Goal: Task Accomplishment & Management: Manage account settings

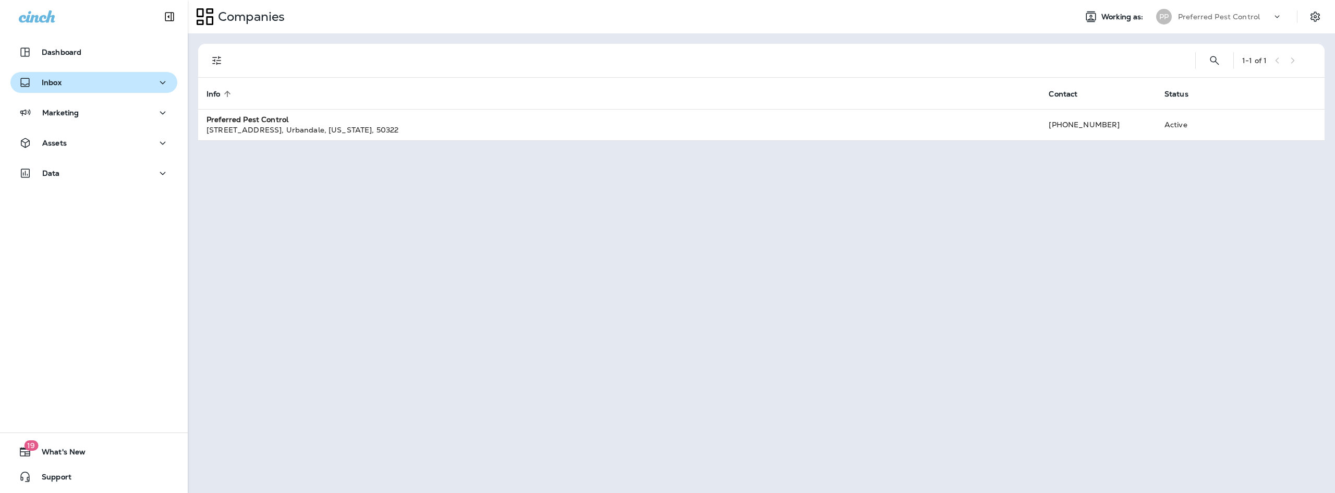
click at [75, 82] on div "Inbox" at bounding box center [94, 82] width 150 height 13
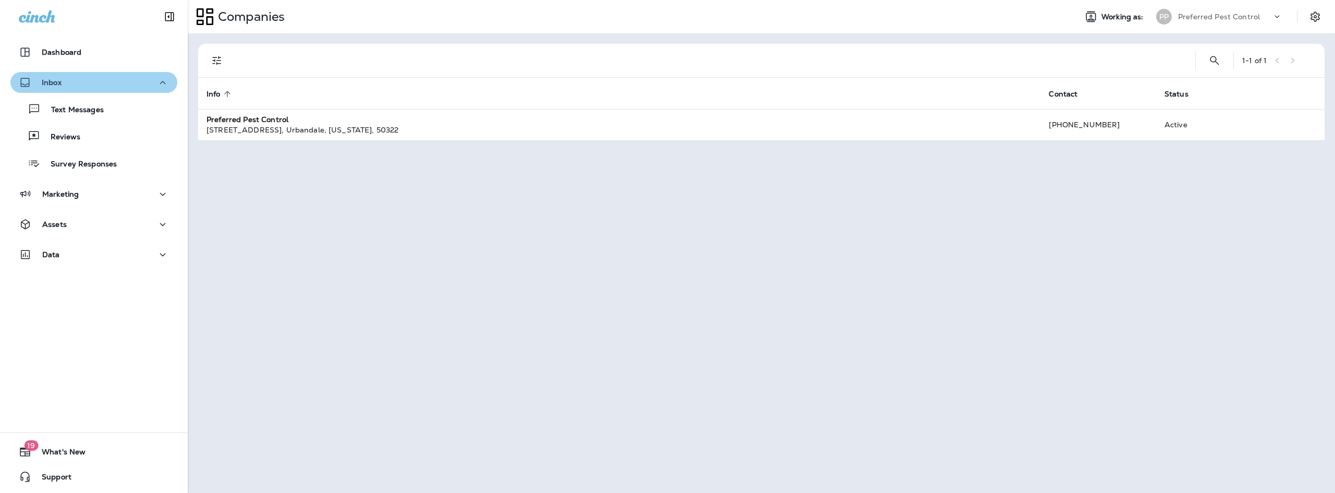
click at [142, 84] on div "Inbox" at bounding box center [94, 82] width 150 height 13
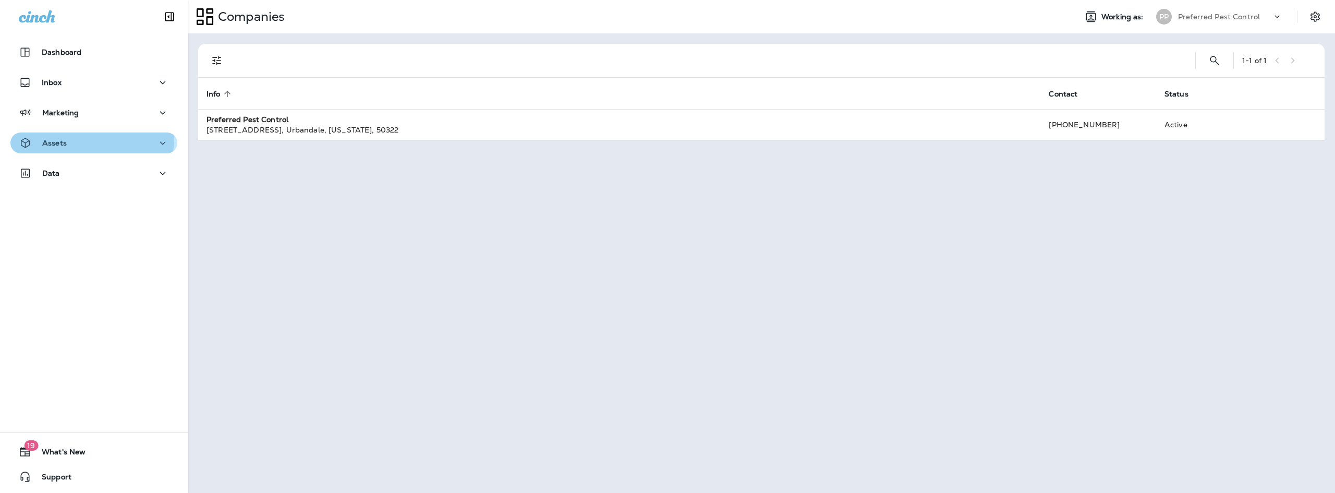
click at [90, 139] on div "Assets" at bounding box center [94, 143] width 150 height 13
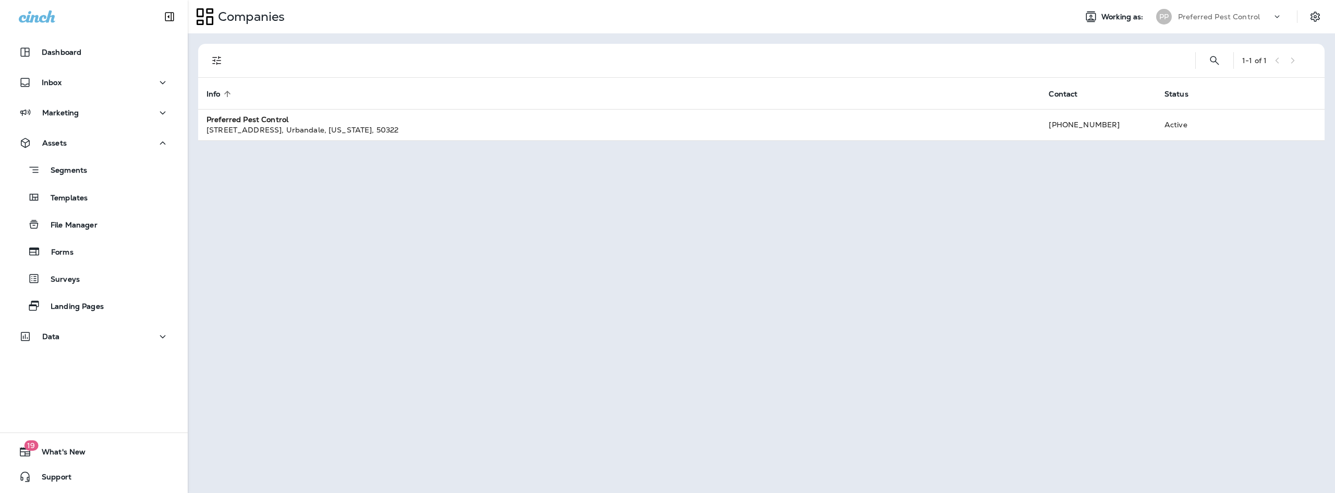
click at [92, 140] on div "Assets" at bounding box center [94, 143] width 150 height 13
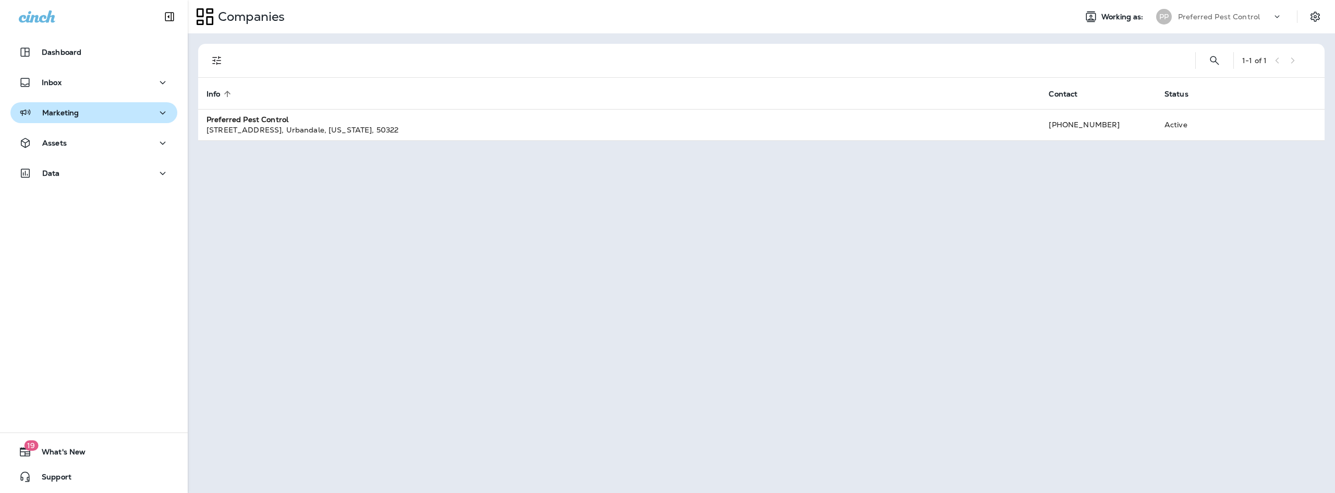
click at [126, 115] on div "Marketing" at bounding box center [94, 112] width 150 height 13
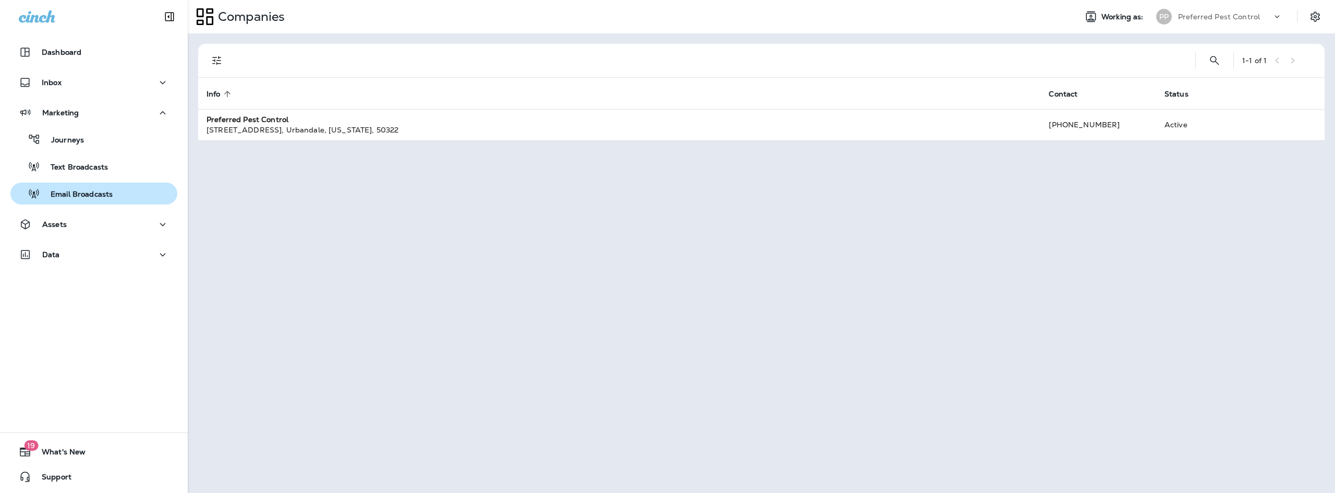
click at [100, 195] on p "Email Broadcasts" at bounding box center [76, 195] width 72 height 10
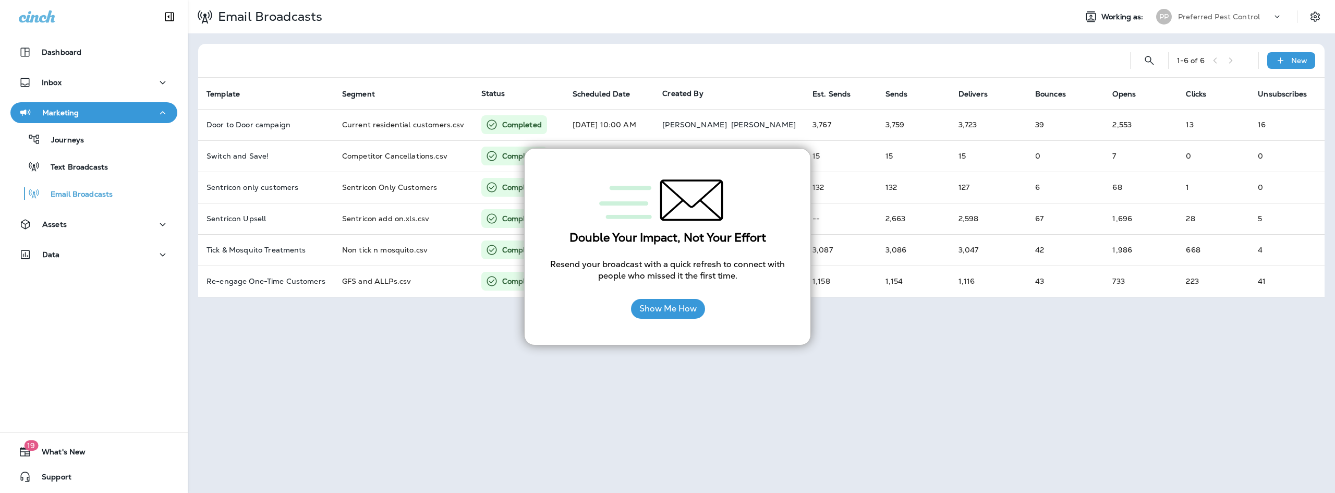
click at [831, 315] on div "Email Broadcasts Working as: PP Preferred Pest Control 1 - 6 of 6 New Template …" at bounding box center [761, 246] width 1147 height 493
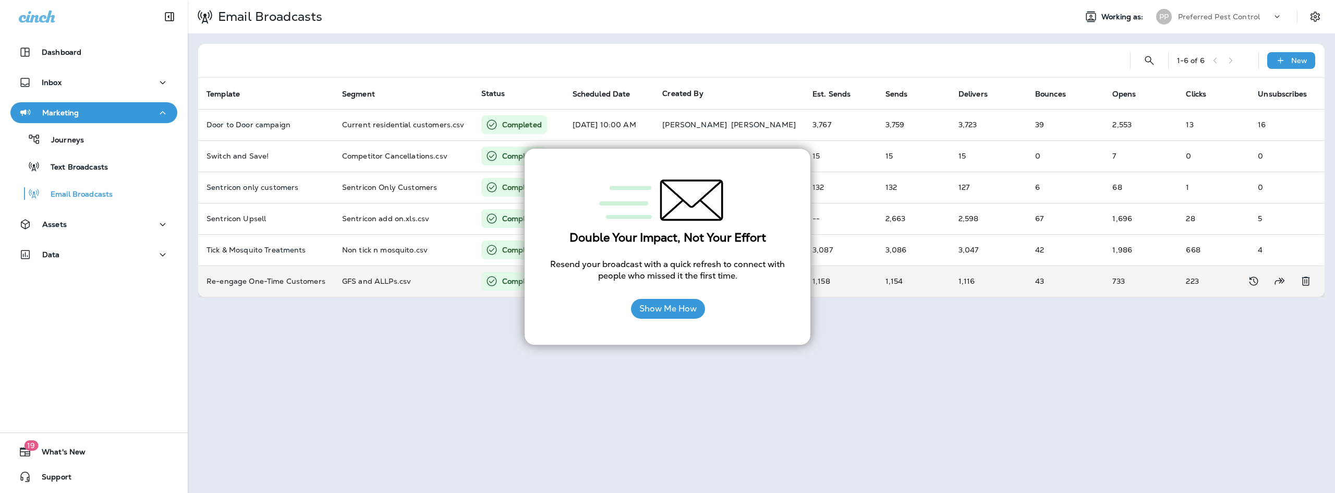
click at [966, 266] on td "1,116" at bounding box center [988, 280] width 77 height 31
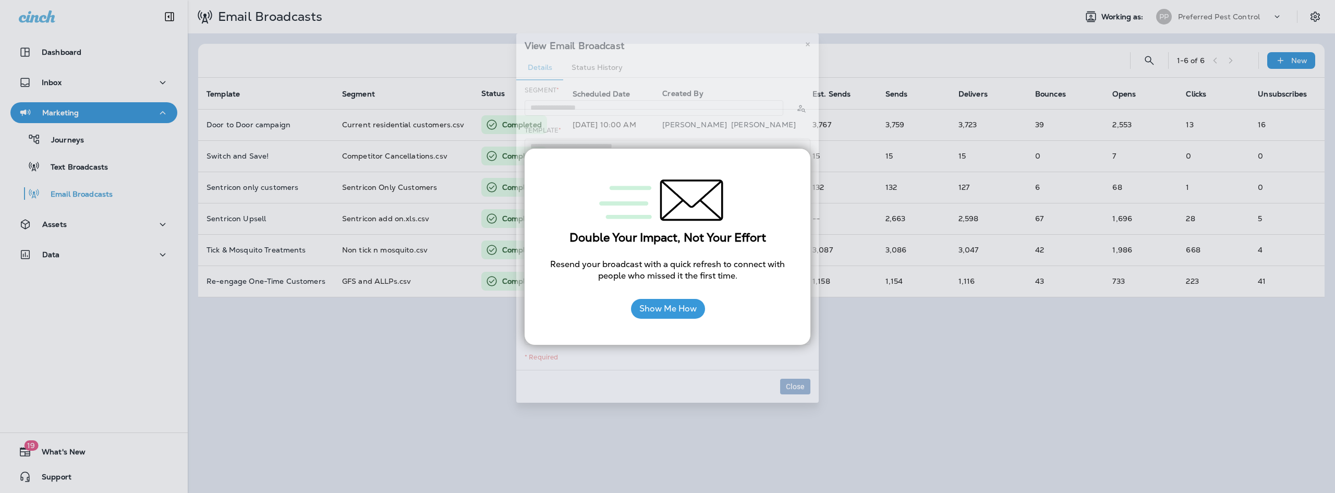
type input "**********"
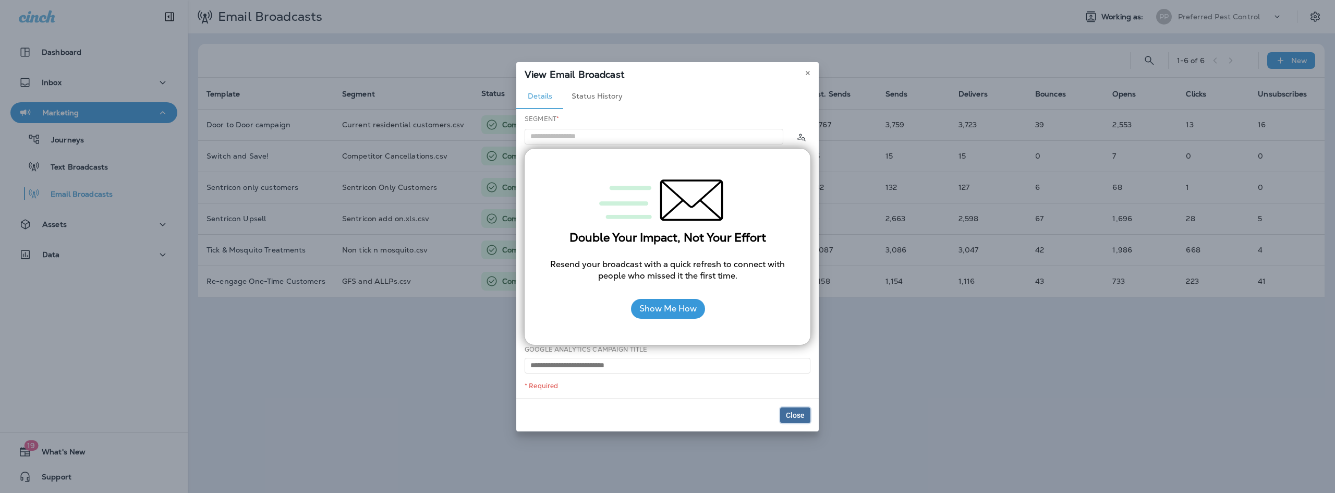
click at [796, 409] on button "Close" at bounding box center [795, 415] width 30 height 16
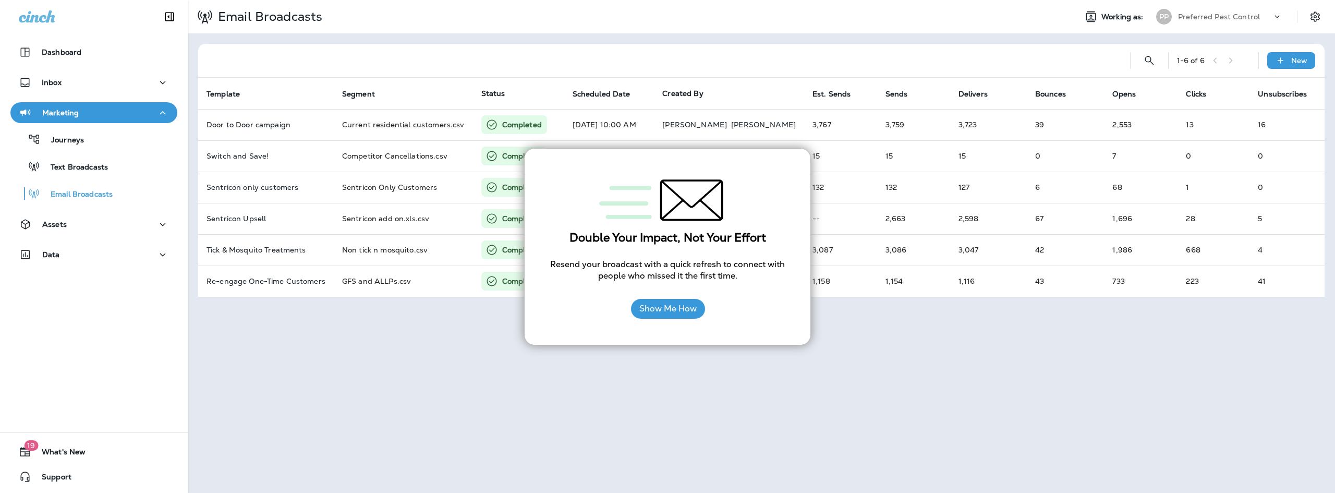
click at [690, 333] on div "Double Your Impact, Not Your Effort Resend your broadcast with a quick refresh …" at bounding box center [667, 246] width 287 height 197
click at [681, 305] on button "Show Me How" at bounding box center [668, 309] width 74 height 20
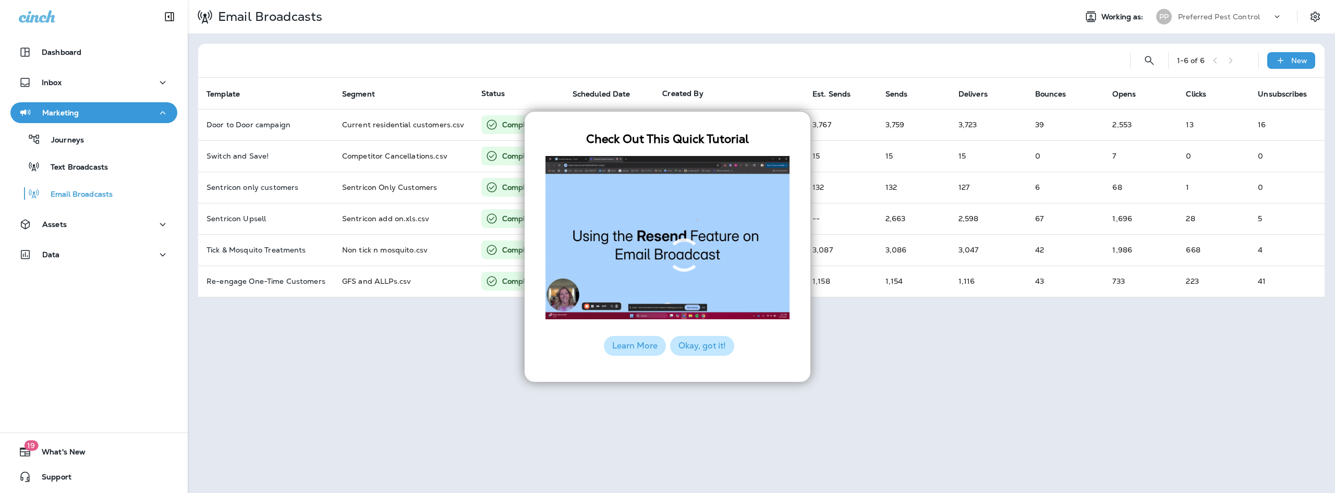
click at [716, 354] on button "Okay, got it!" at bounding box center [702, 346] width 64 height 20
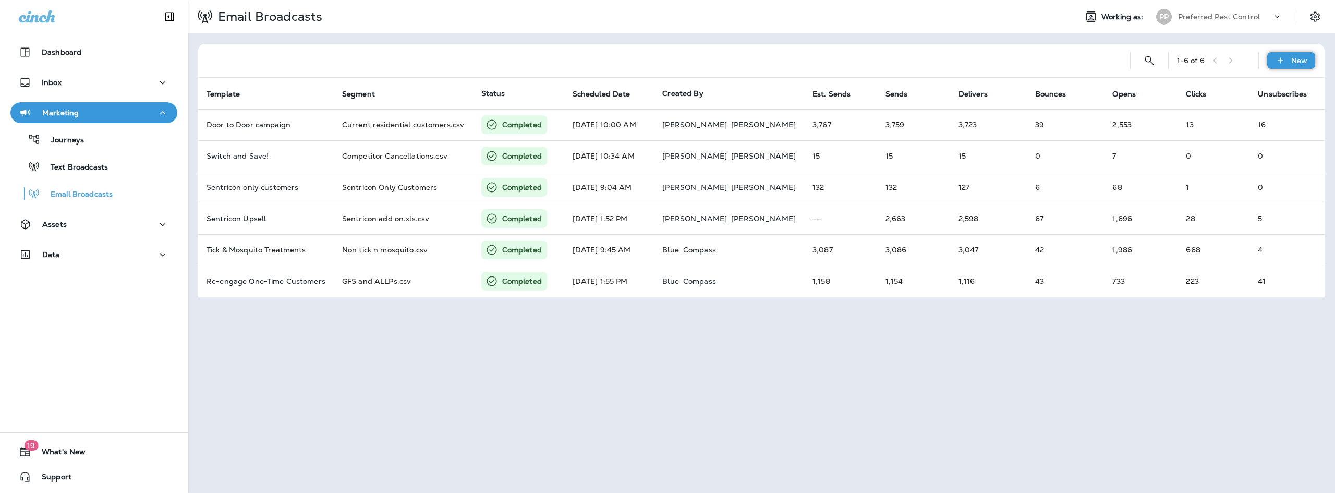
click at [1289, 59] on div "New" at bounding box center [1291, 60] width 48 height 17
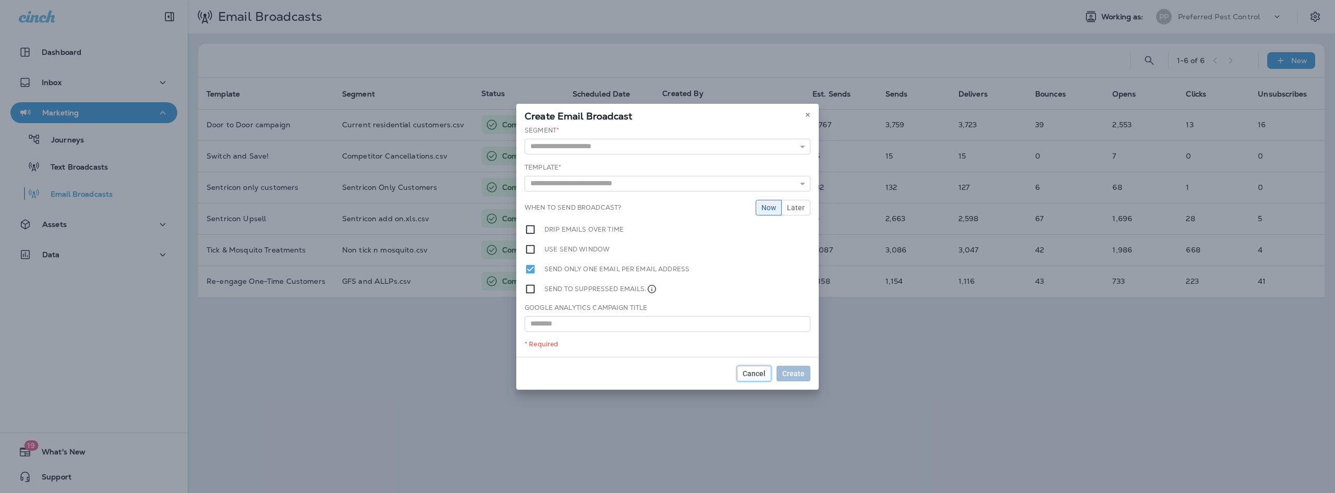
click at [756, 378] on button "Cancel" at bounding box center [754, 373] width 34 height 16
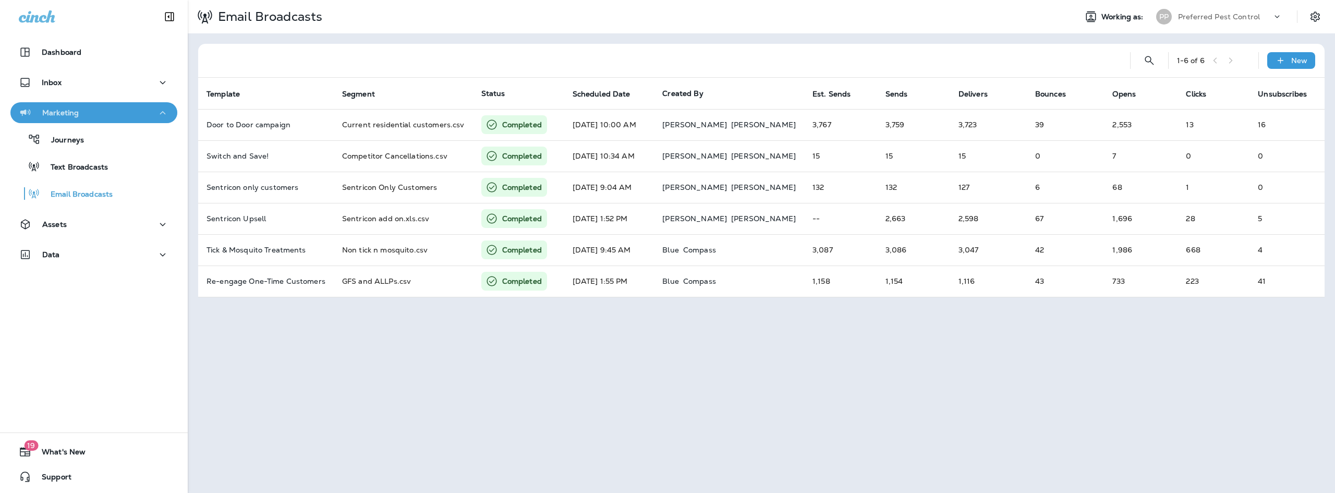
click at [149, 115] on div "Marketing" at bounding box center [94, 112] width 150 height 13
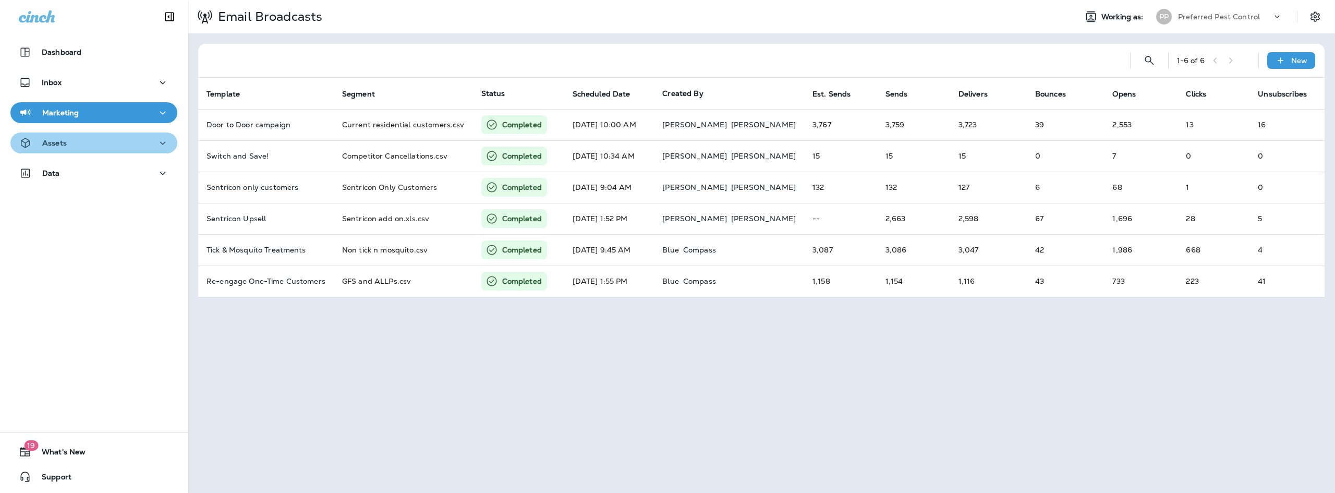
click at [156, 149] on icon "button" at bounding box center [162, 143] width 13 height 13
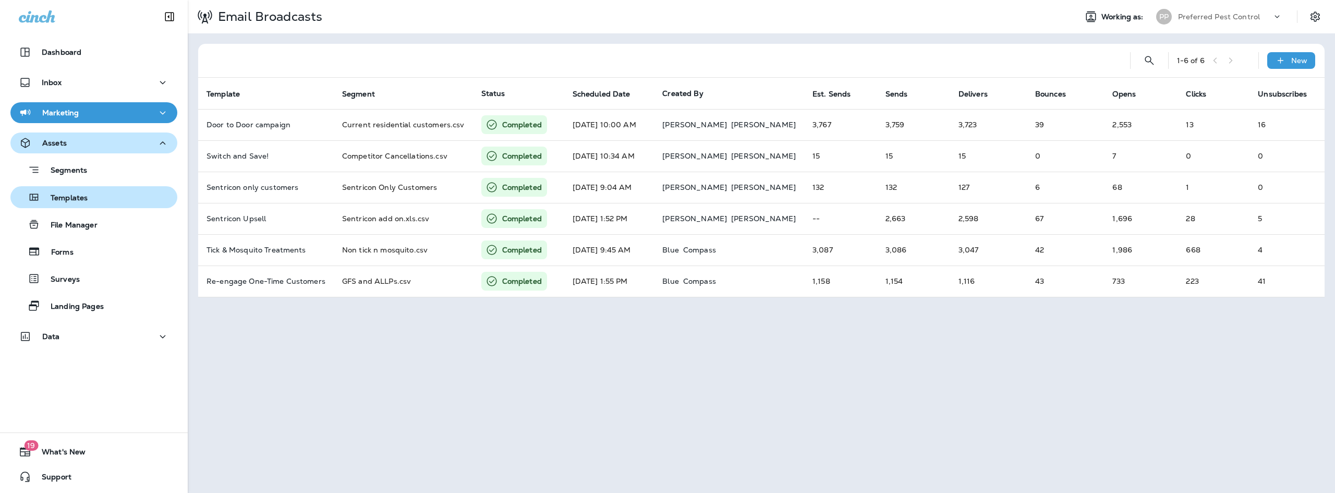
drag, startPoint x: 87, startPoint y: 202, endPoint x: 109, endPoint y: 195, distance: 23.3
click at [91, 238] on div "Segments Templates File Manager Forms Surveys Landing Pages" at bounding box center [93, 234] width 167 height 163
click at [161, 140] on icon "button" at bounding box center [162, 143] width 13 height 13
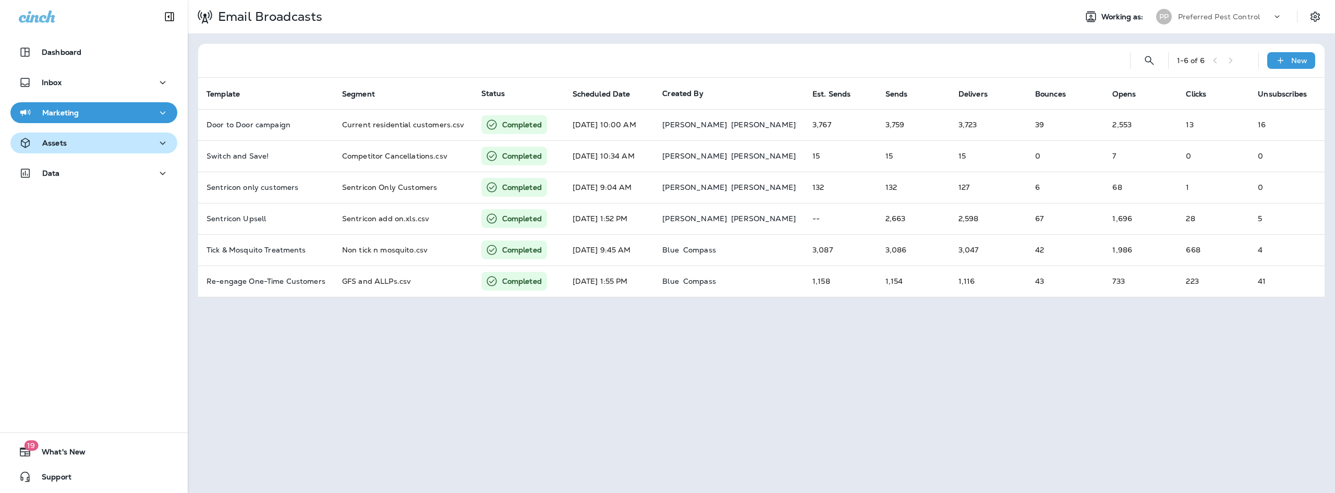
click at [156, 115] on icon "button" at bounding box center [162, 112] width 13 height 13
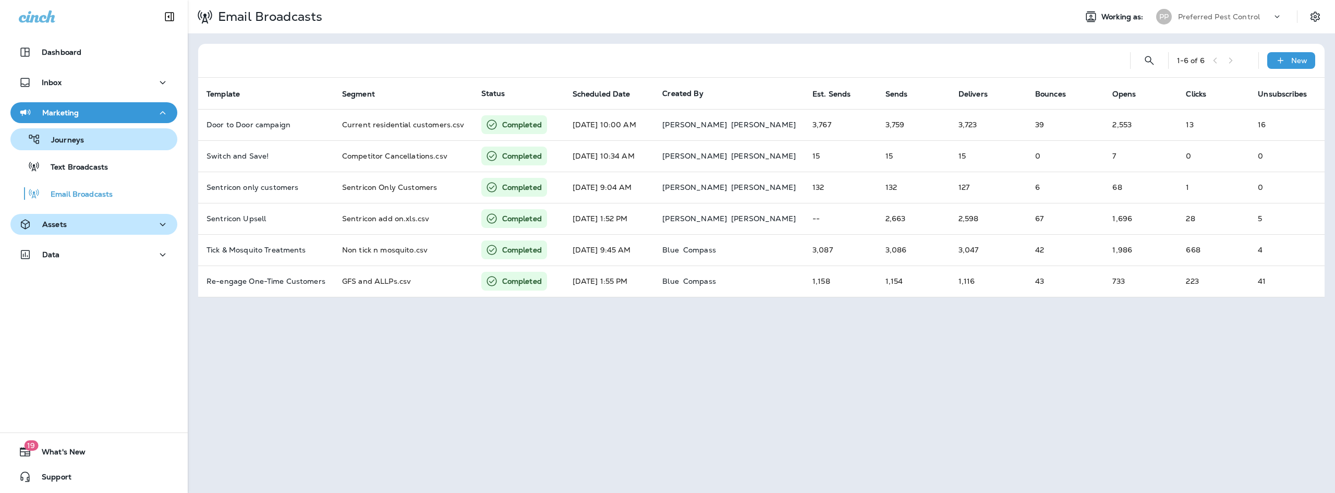
click at [126, 144] on div "Journeys" at bounding box center [94, 139] width 158 height 16
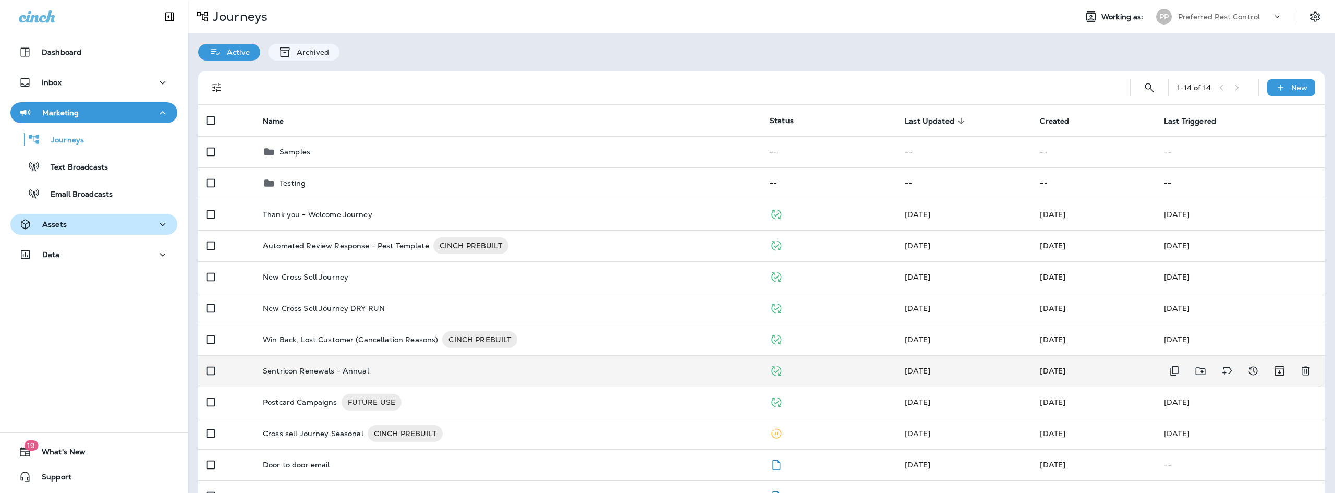
click at [372, 374] on div "Sentricon Renewals - Annual" at bounding box center [508, 370] width 490 height 8
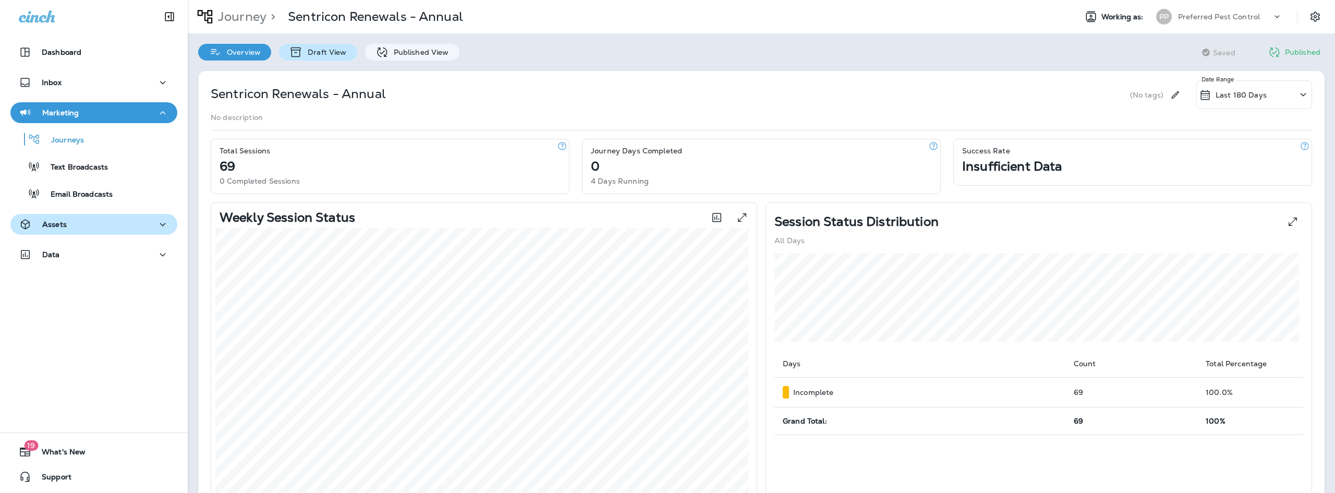
click at [332, 52] on p "Draft View" at bounding box center [324, 52] width 44 height 8
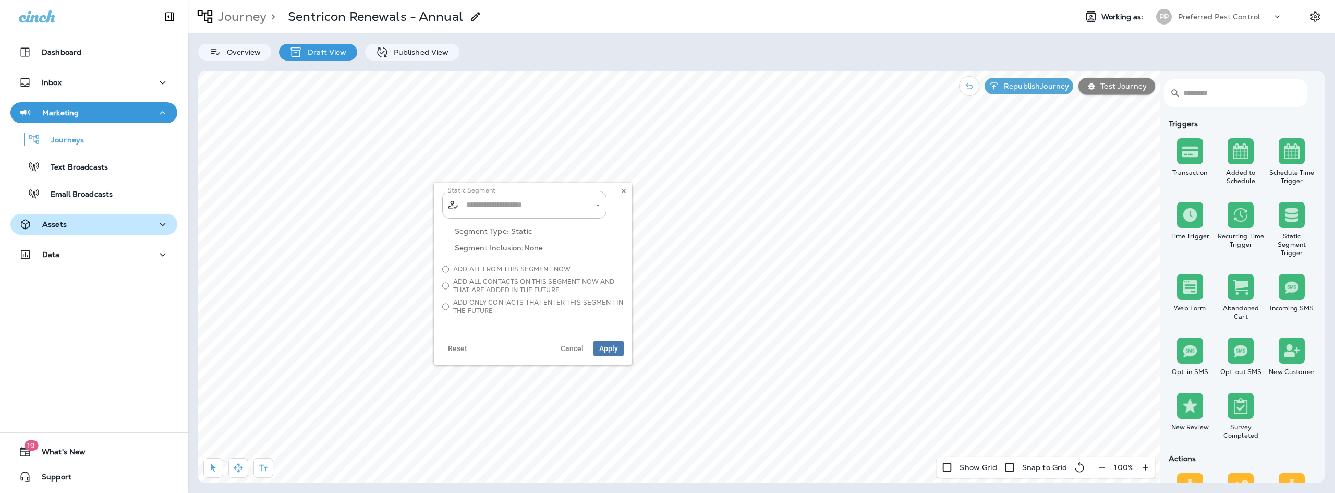
type input "**********"
click at [622, 191] on icon at bounding box center [623, 191] width 6 height 6
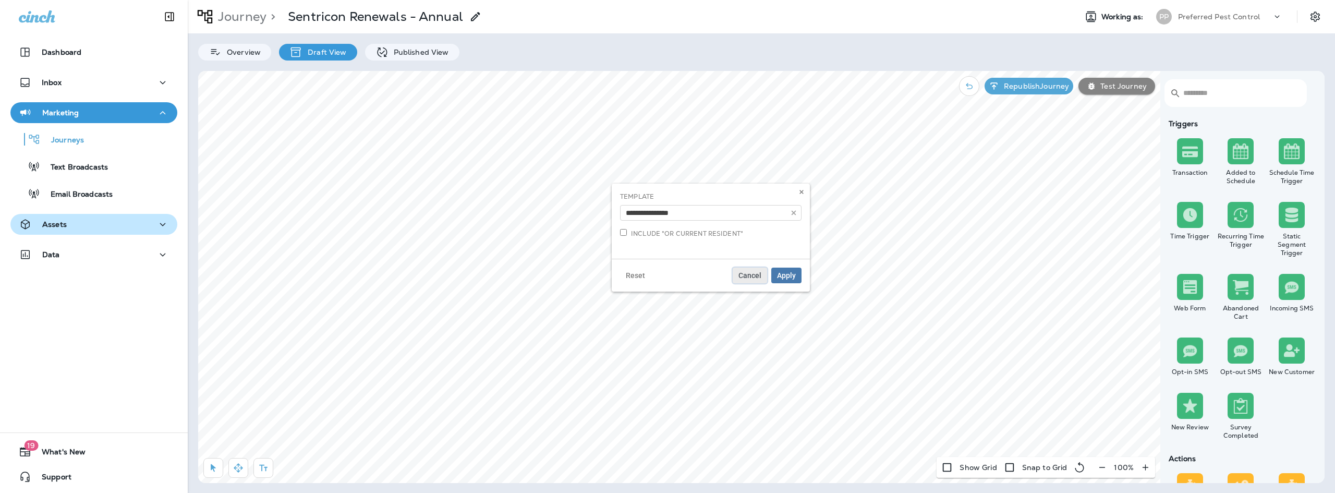
click at [755, 272] on span "Cancel" at bounding box center [749, 275] width 23 height 7
click at [156, 252] on icon "button" at bounding box center [162, 254] width 13 height 13
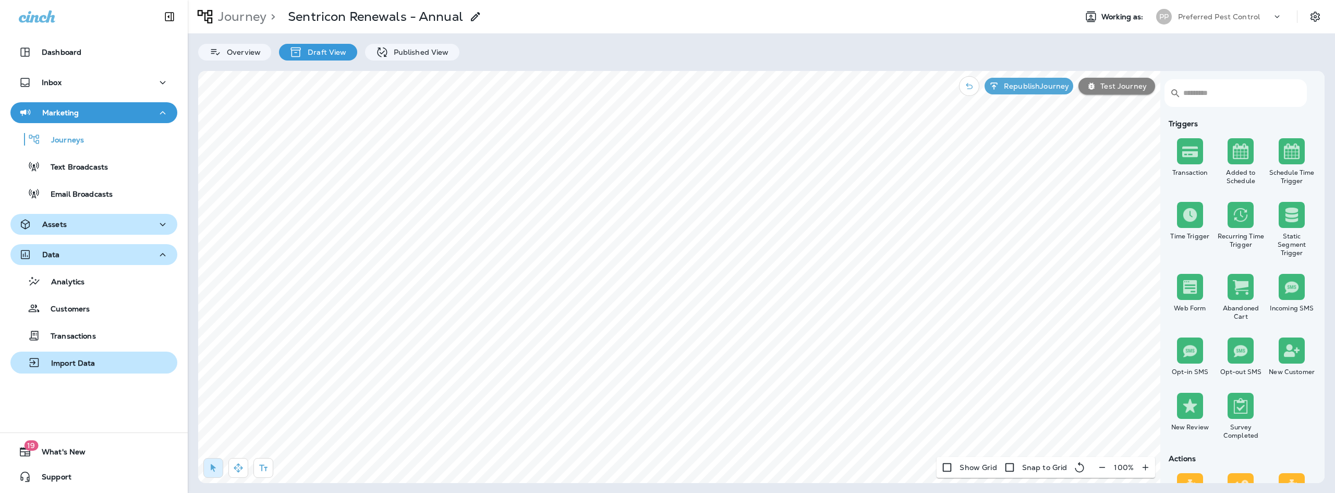
click at [97, 362] on div "Import Data" at bounding box center [94, 362] width 158 height 16
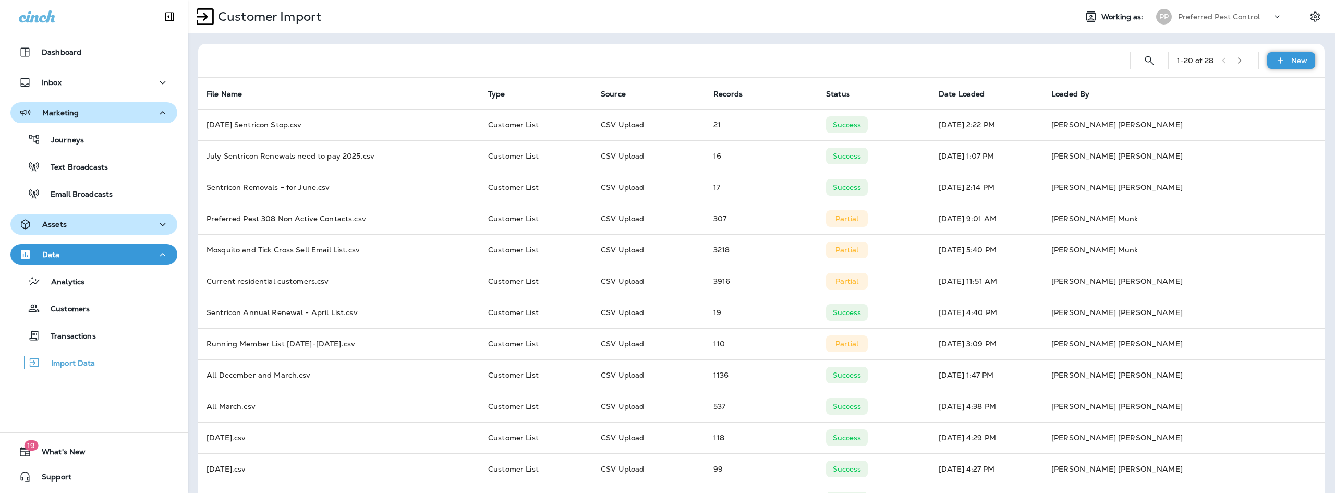
click at [1275, 57] on icon at bounding box center [1280, 60] width 11 height 10
click at [1266, 92] on p "Customer list" at bounding box center [1252, 88] width 48 height 8
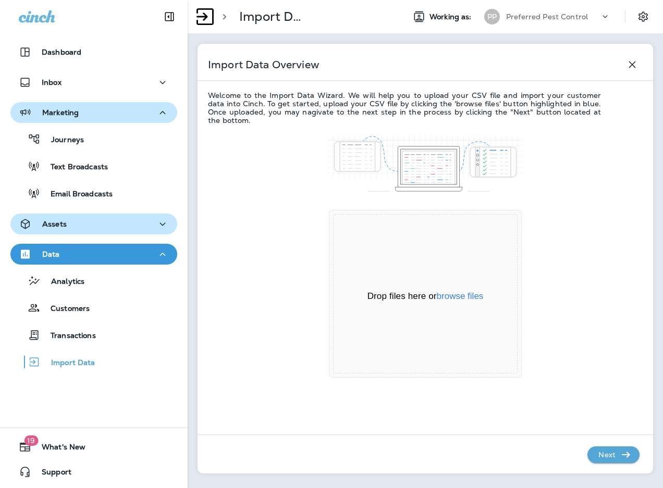
click at [454, 303] on div "Drop files here or browse files Powered by Uppy" at bounding box center [425, 294] width 185 height 160
click at [619, 456] on p "Next" at bounding box center [607, 455] width 26 height 17
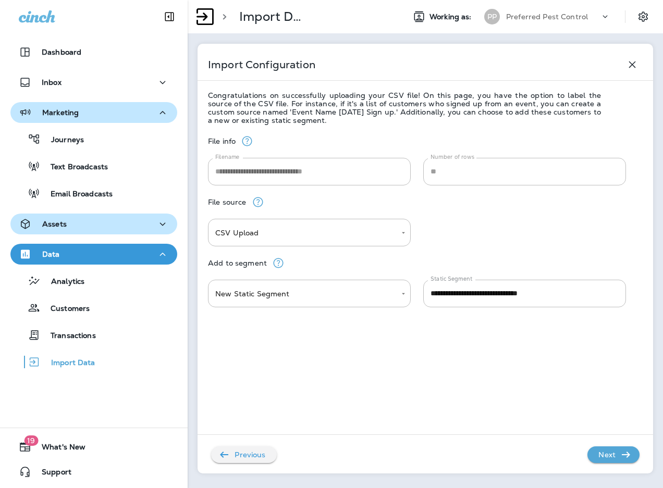
click at [598, 455] on p "Next" at bounding box center [607, 455] width 26 height 17
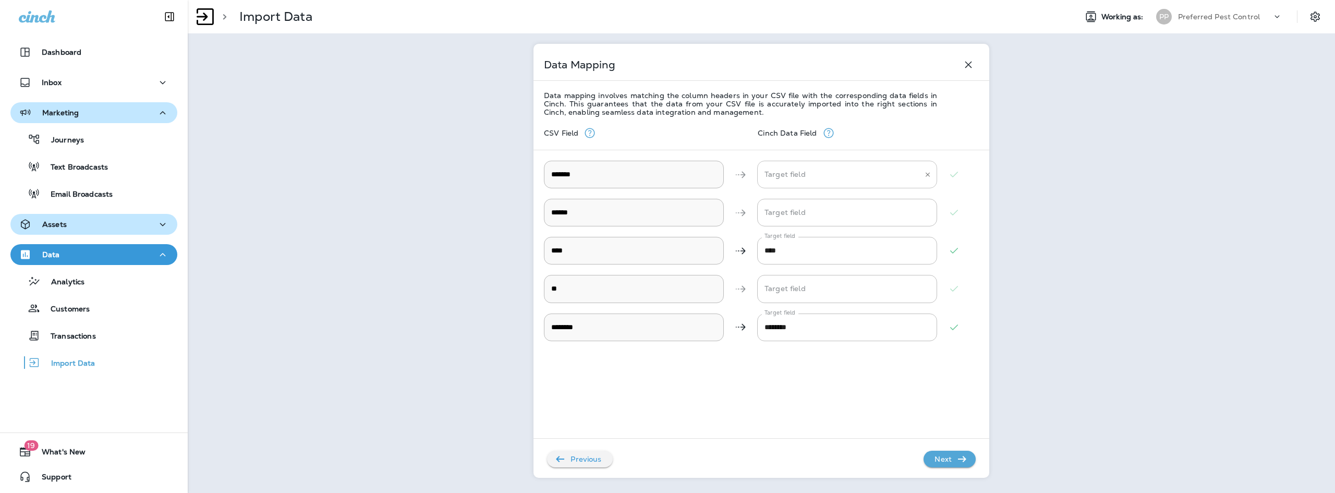
click at [874, 174] on input "Target field" at bounding box center [839, 174] width 155 height 18
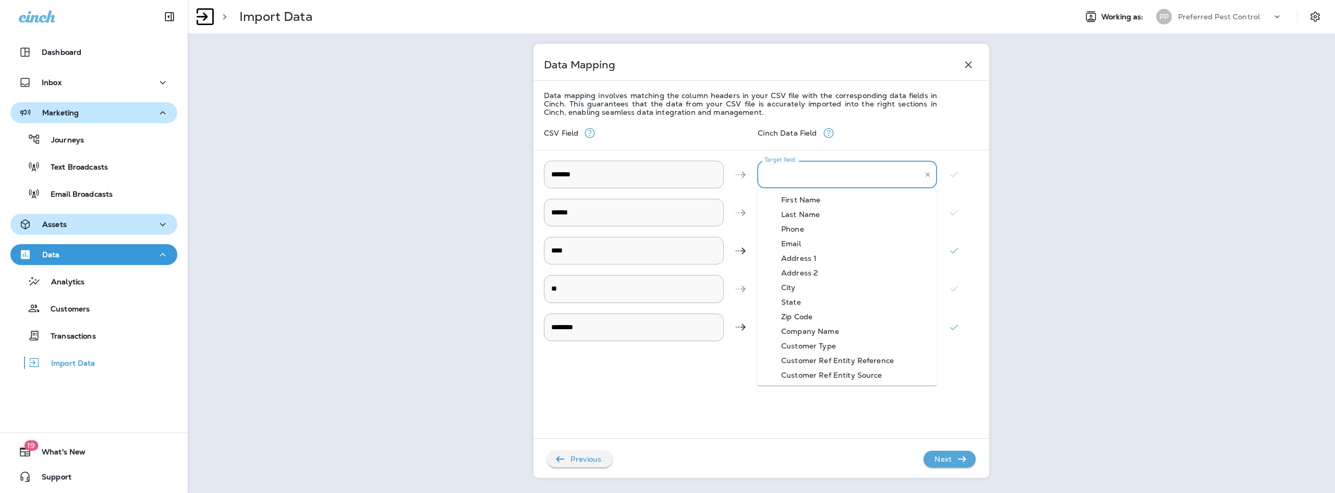
click at [801, 327] on div "Company Name" at bounding box center [809, 331] width 89 height 8
type input "**********"
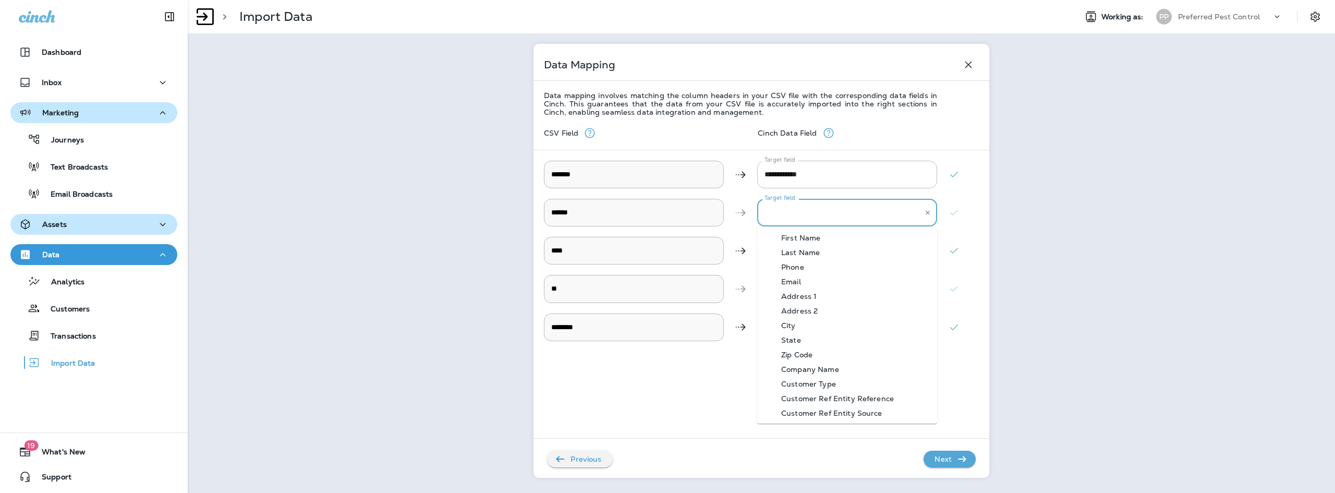
click at [912, 212] on input "Target field" at bounding box center [839, 212] width 155 height 18
click at [819, 301] on li "Address 1" at bounding box center [847, 296] width 180 height 15
type input "*********"
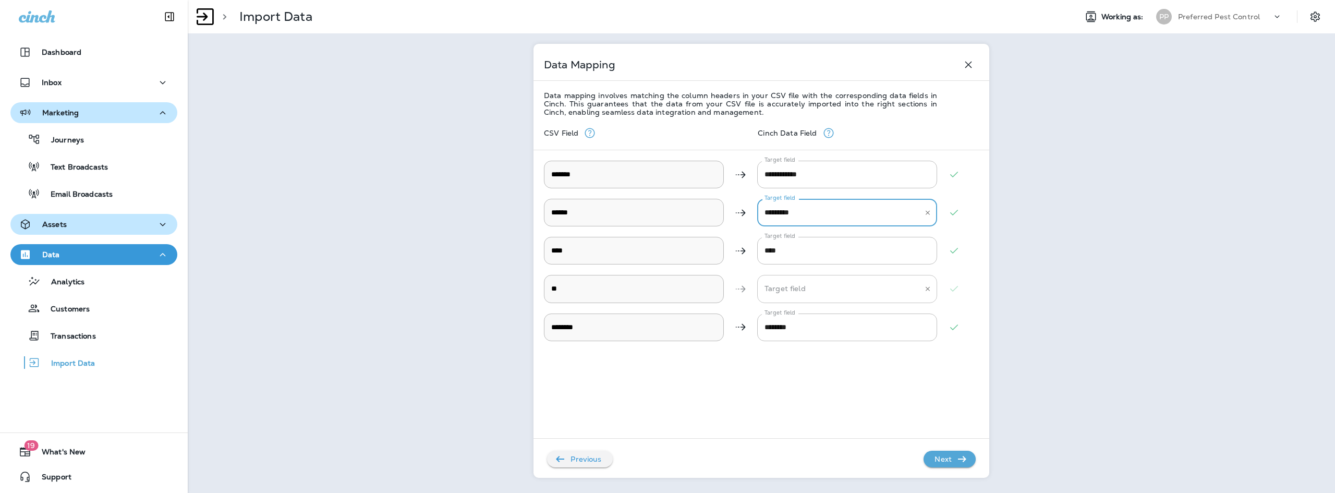
click at [789, 298] on div "Target field" at bounding box center [847, 289] width 180 height 28
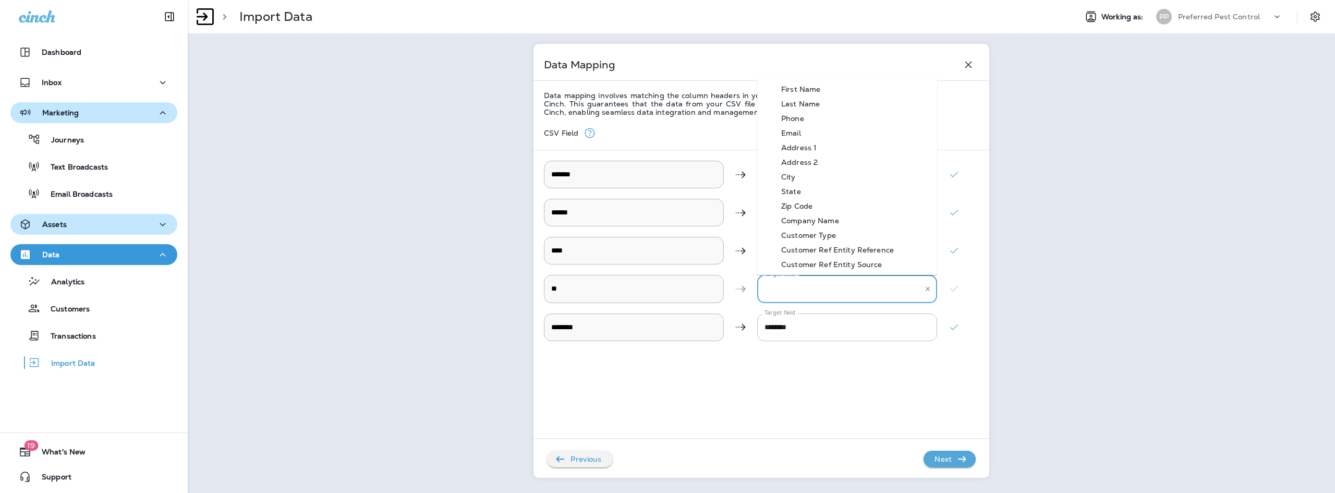
drag, startPoint x: 810, startPoint y: 195, endPoint x: 815, endPoint y: 190, distance: 8.1
click at [815, 190] on li "State" at bounding box center [847, 191] width 180 height 15
type input "*****"
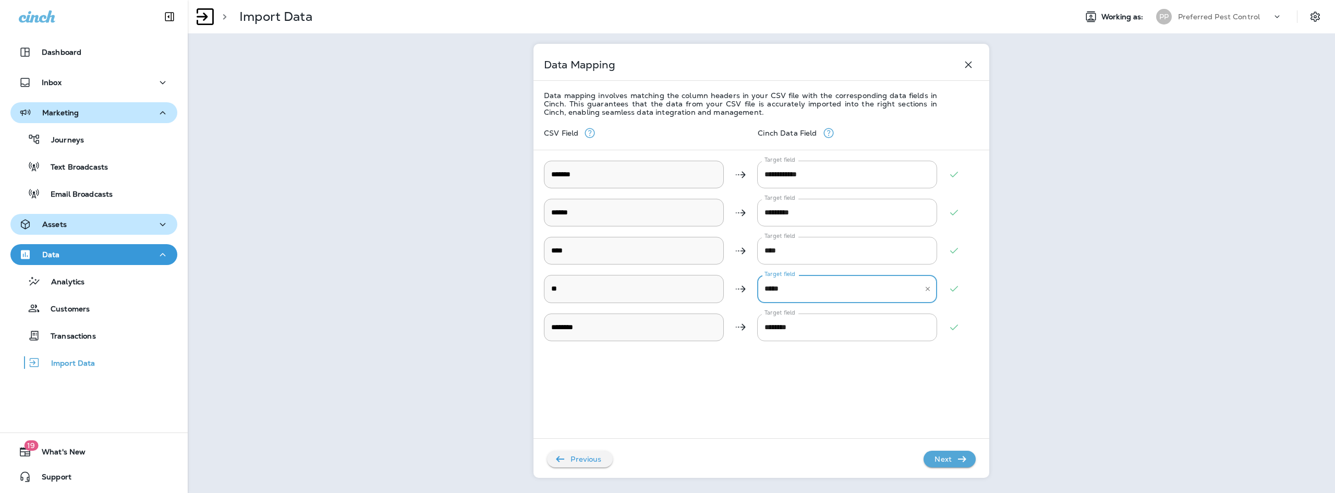
click at [949, 461] on p "Next" at bounding box center [943, 458] width 26 height 17
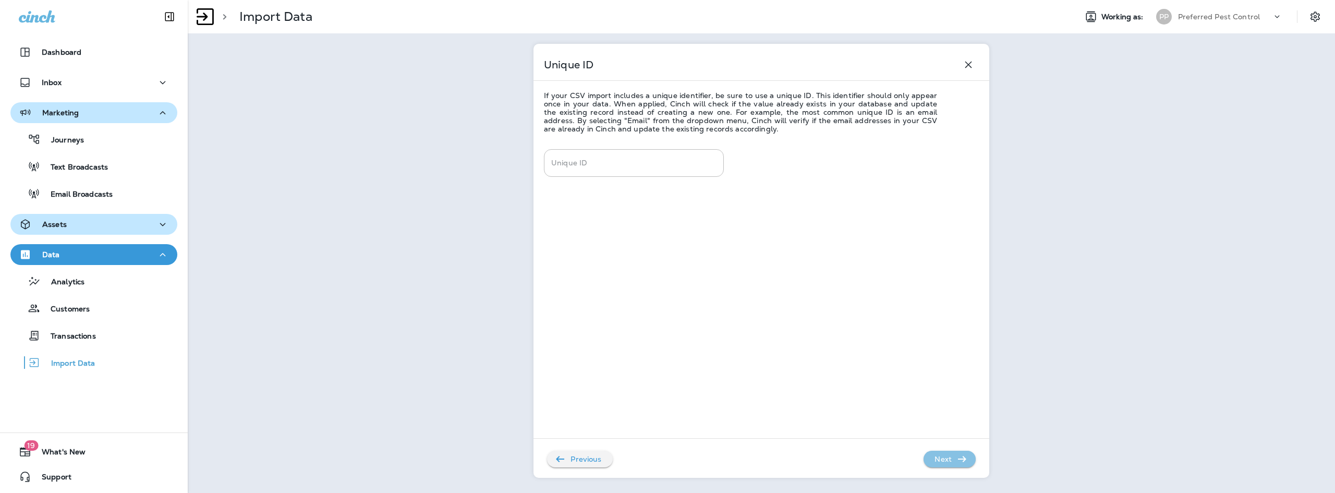
click at [956, 466] on button "Next" at bounding box center [949, 458] width 52 height 17
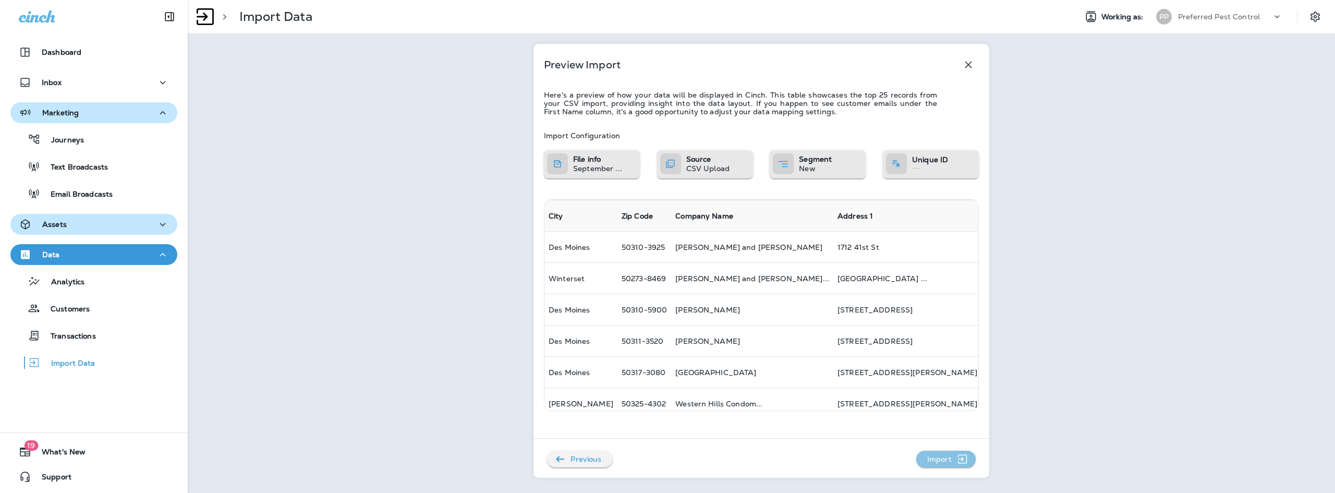
click at [950, 460] on p "Import" at bounding box center [939, 458] width 33 height 17
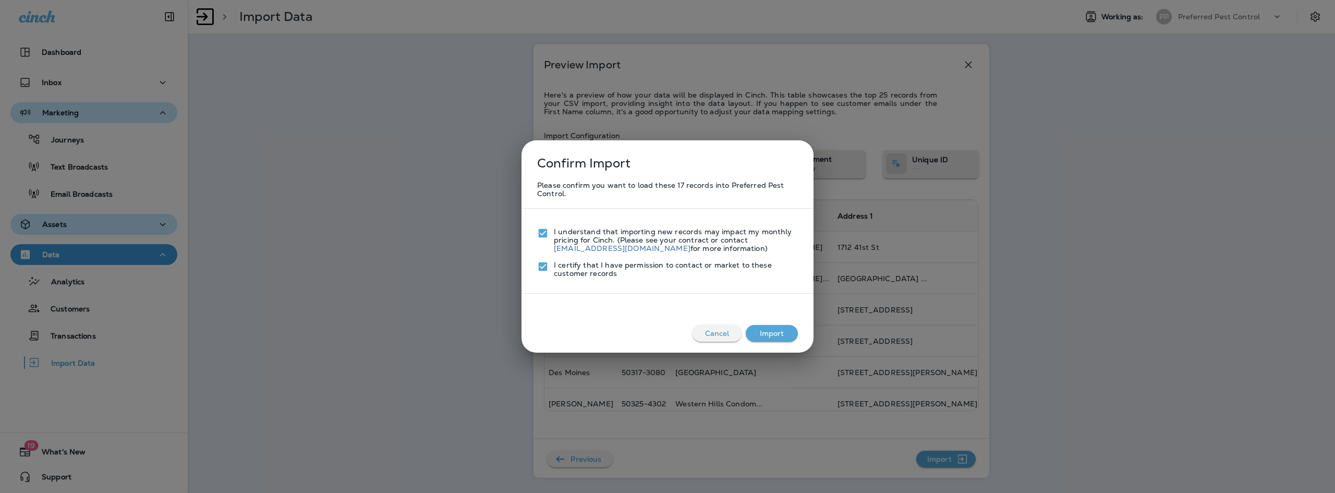
click at [756, 334] on button "Import" at bounding box center [771, 333] width 52 height 17
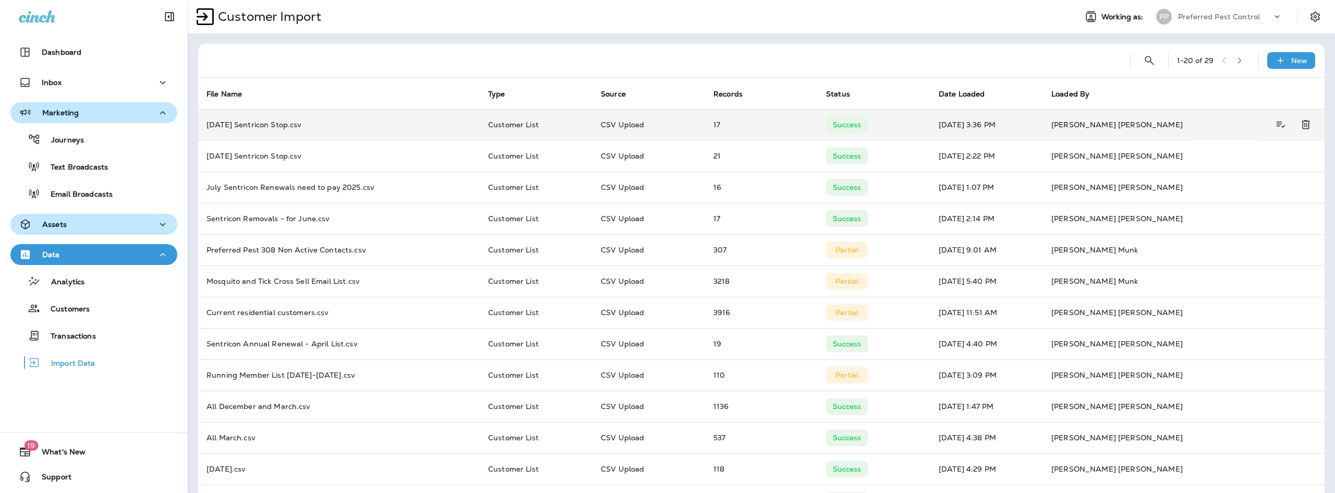
click at [430, 130] on td "[DATE] Sentricon Stop.csv" at bounding box center [339, 124] width 282 height 31
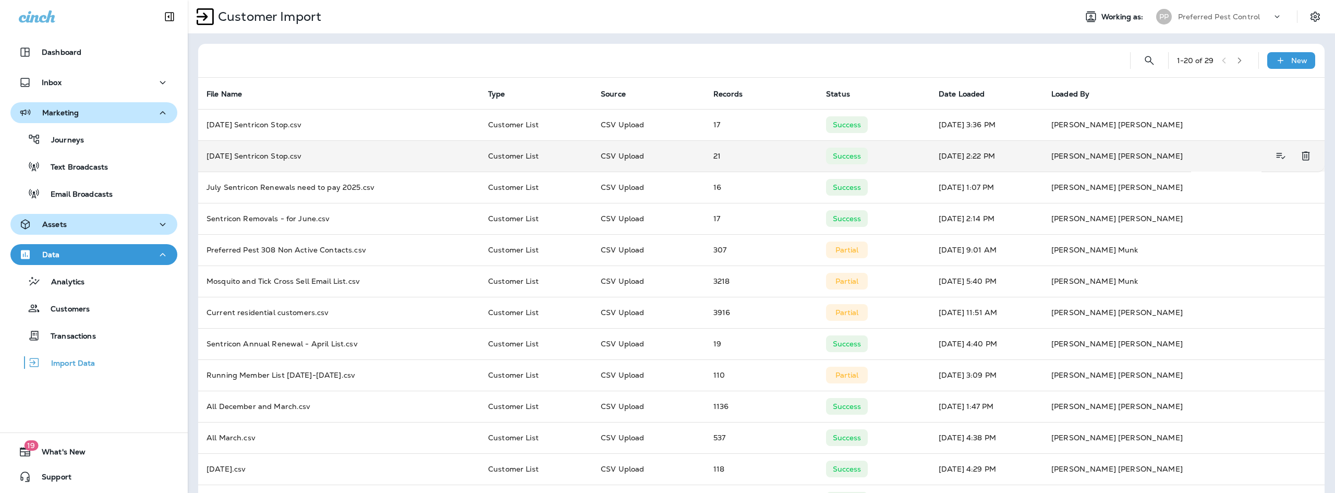
click at [275, 153] on td "August 2025 Sentricon Stop.csv" at bounding box center [339, 155] width 282 height 31
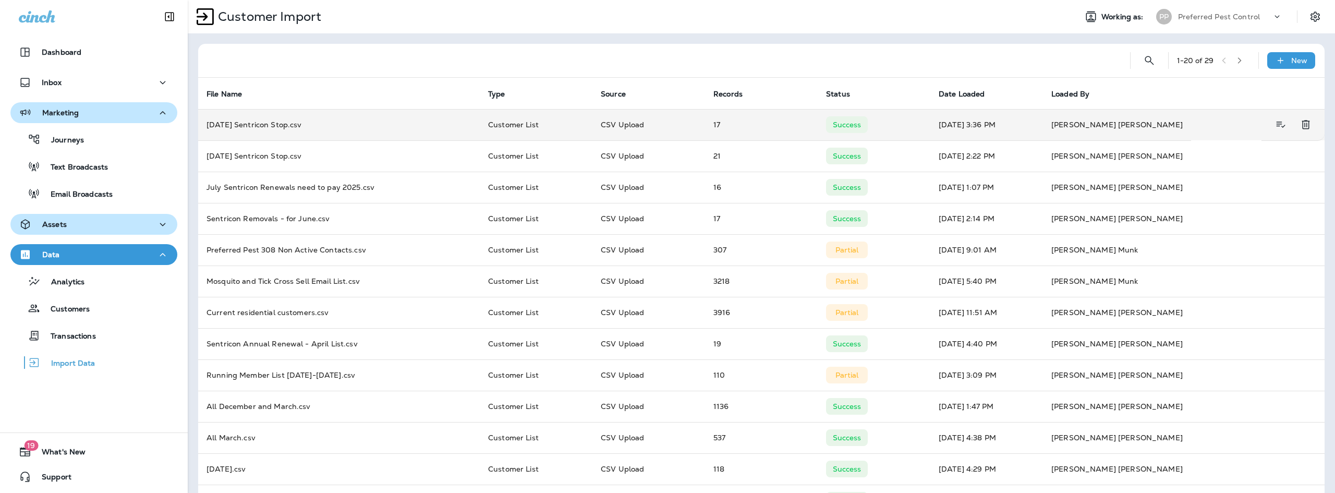
click at [729, 119] on td "17" at bounding box center [761, 124] width 113 height 31
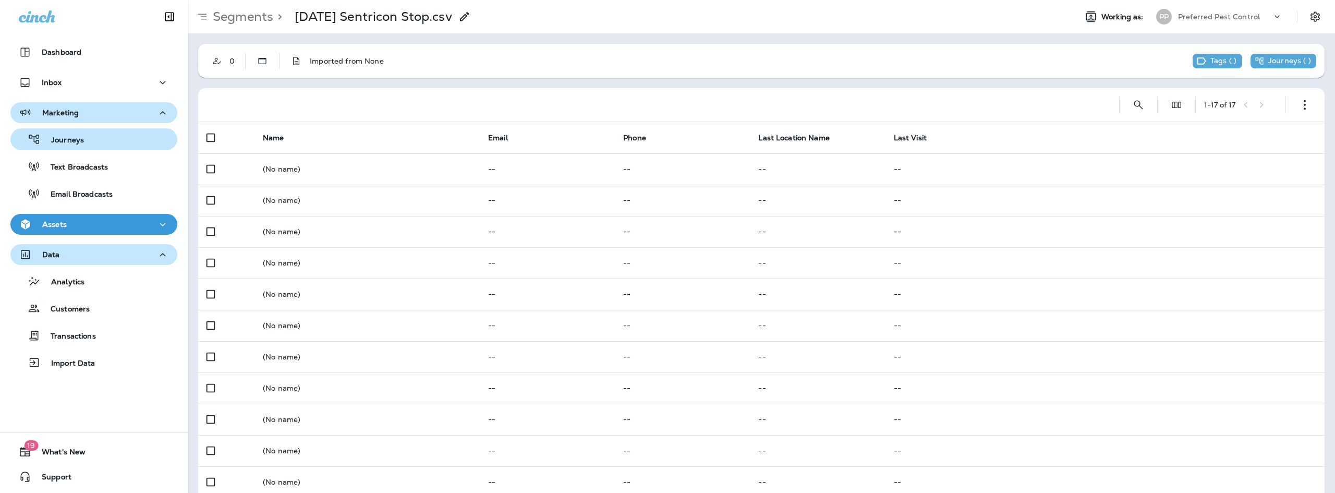
click at [65, 141] on p "Journeys" at bounding box center [62, 141] width 43 height 10
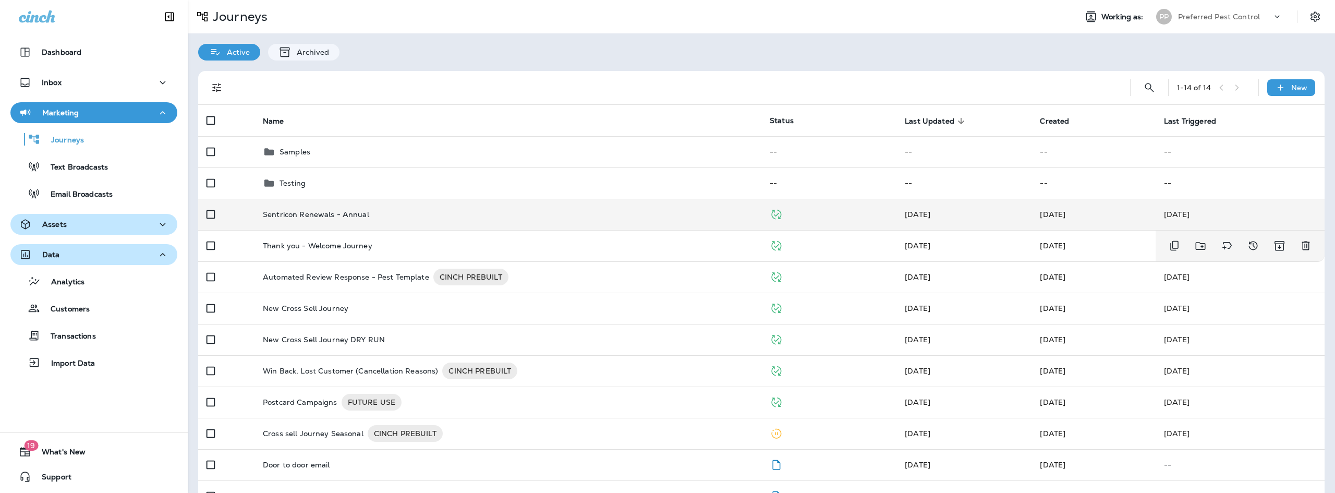
click at [302, 228] on td "Sentricon Renewals - Annual" at bounding box center [507, 214] width 507 height 31
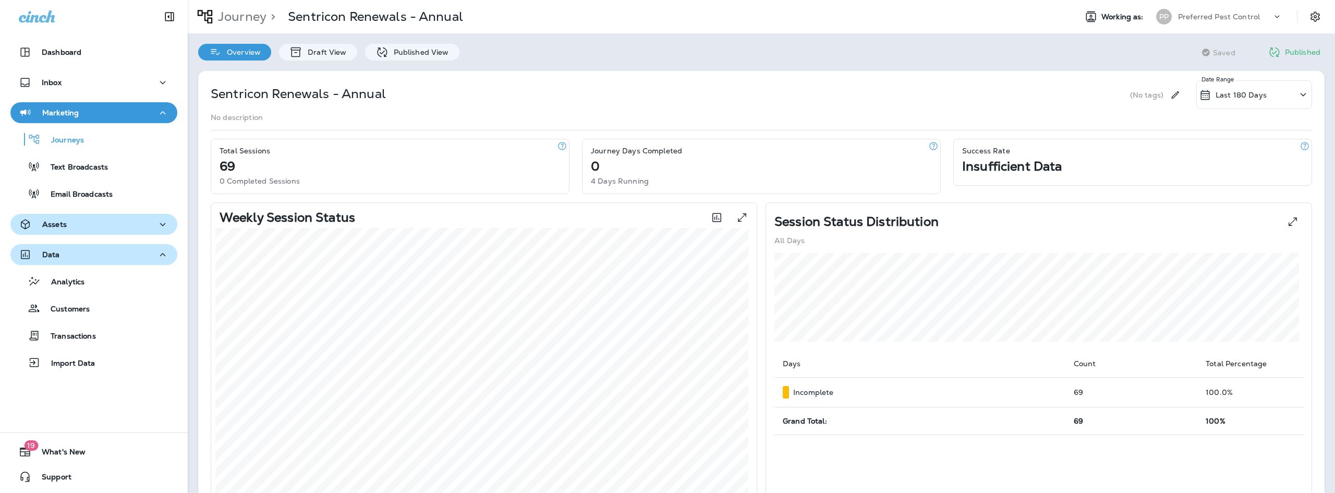
click at [310, 38] on div "Overview Draft View Published View" at bounding box center [329, 46] width 282 height 27
click at [316, 59] on div "Draft View" at bounding box center [318, 52] width 78 height 17
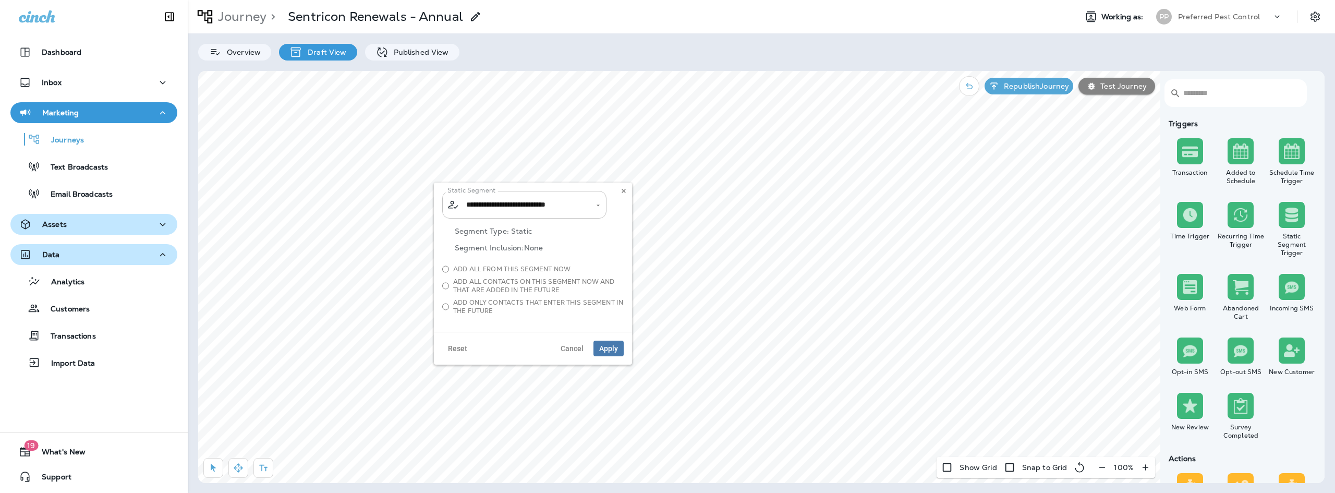
click at [584, 215] on div "**********" at bounding box center [524, 205] width 164 height 28
type input "*****"
click at [556, 236] on span "September 2025 Sentricon Stop...." at bounding box center [513, 232] width 90 height 8
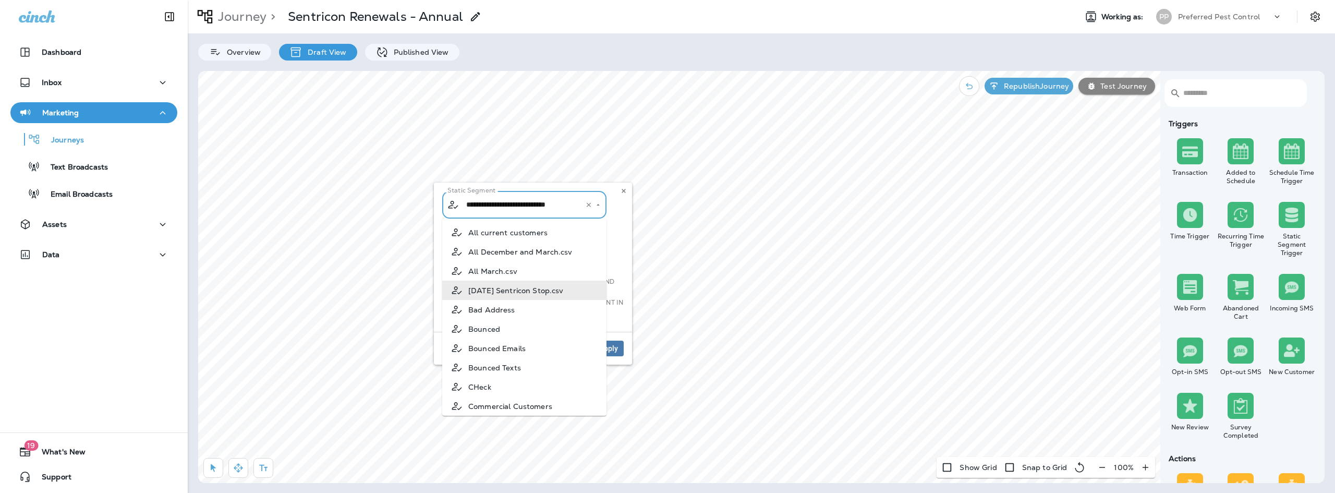
click at [558, 209] on input "**********" at bounding box center [517, 204] width 109 height 18
click at [528, 284] on span "September 2025 Sentricon Stop...." at bounding box center [513, 281] width 90 height 8
type input "**********"
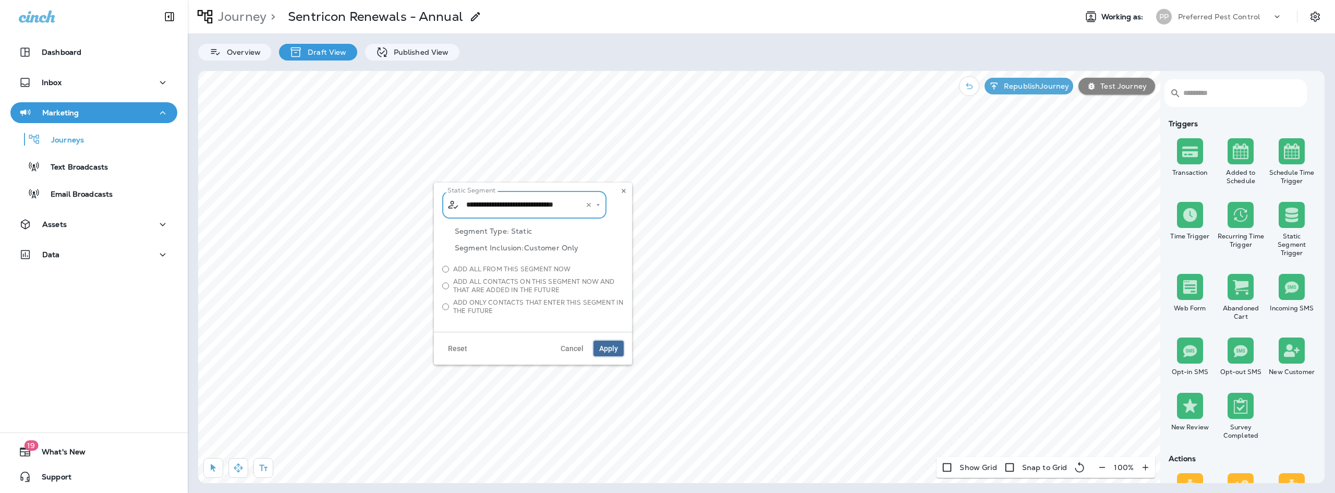
click at [605, 349] on span "Apply" at bounding box center [608, 348] width 19 height 7
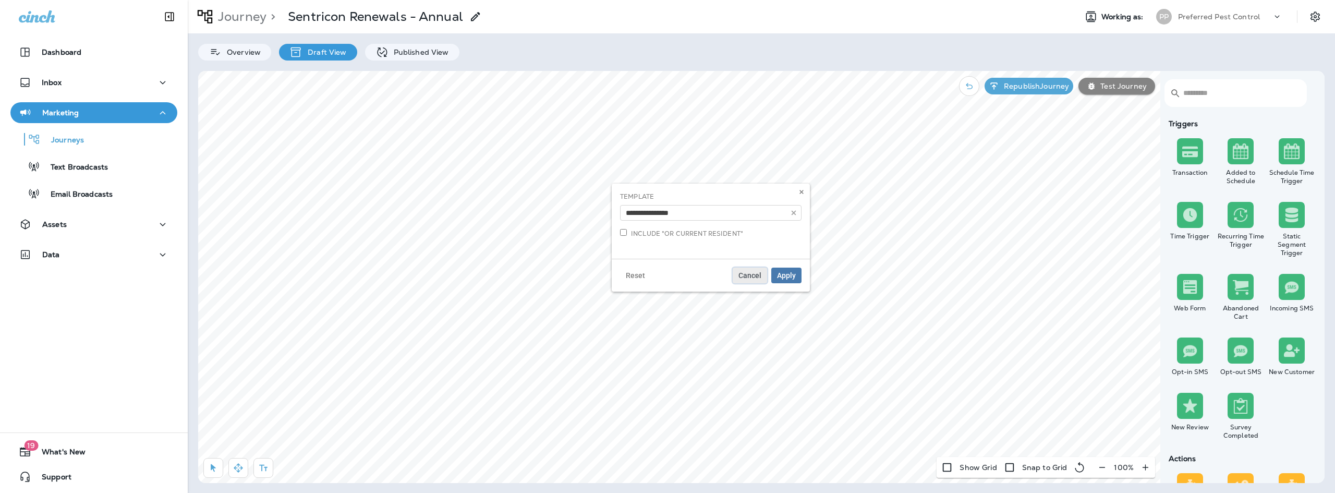
click at [753, 275] on span "Cancel" at bounding box center [749, 275] width 23 height 7
click at [1048, 86] on p "Republish Journey" at bounding box center [1033, 86] width 69 height 8
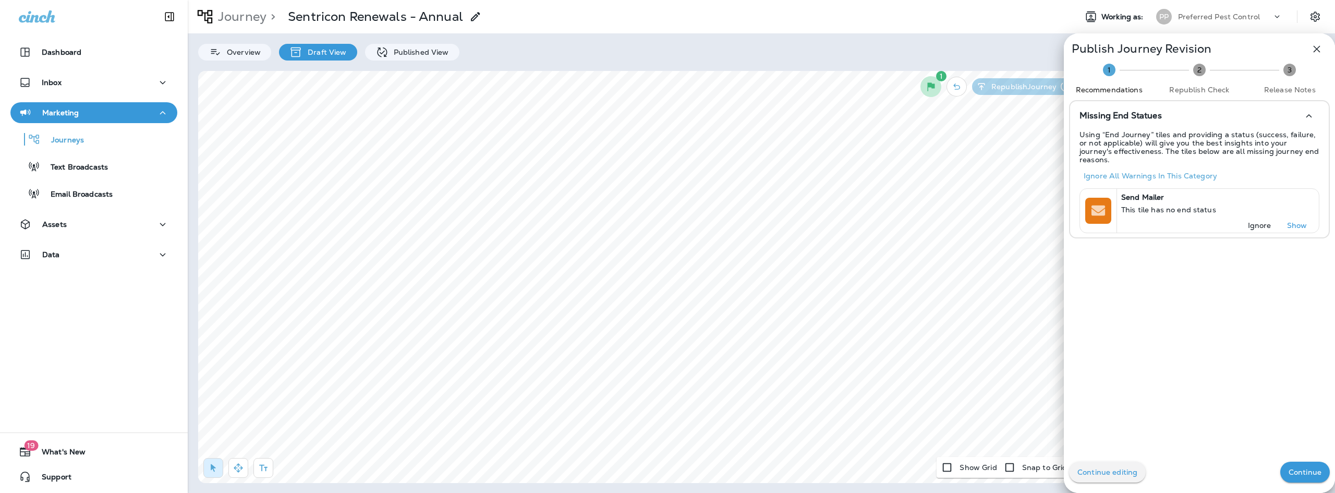
click at [1289, 473] on p "Continue" at bounding box center [1304, 472] width 33 height 8
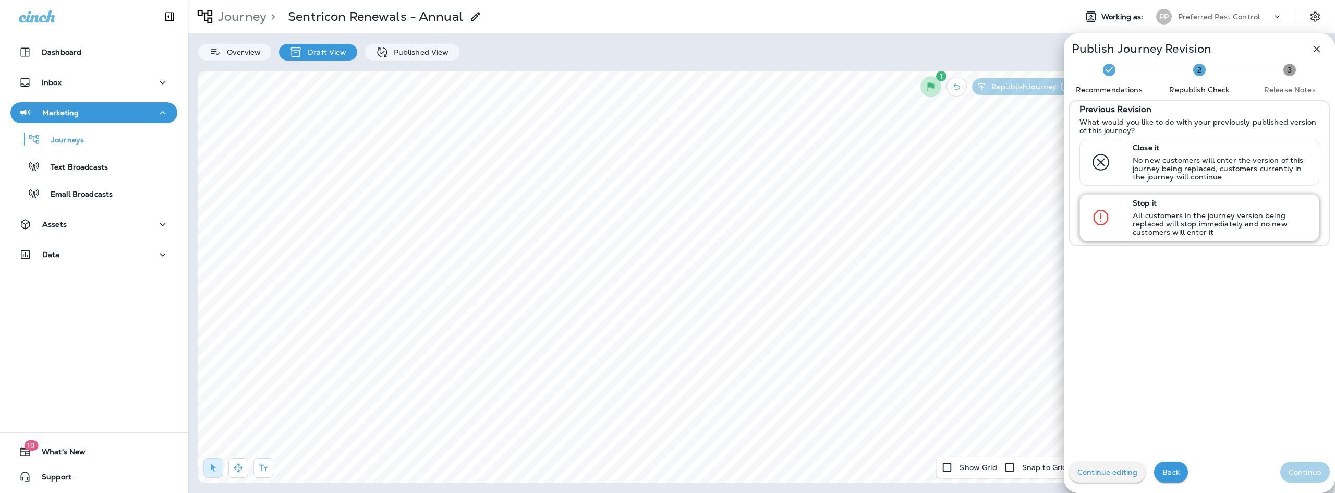
click at [1207, 221] on p "All customers in the journey version being replaced will stop immediately and n…" at bounding box center [1220, 223] width 177 height 25
click at [1292, 473] on p "Continue" at bounding box center [1304, 472] width 33 height 8
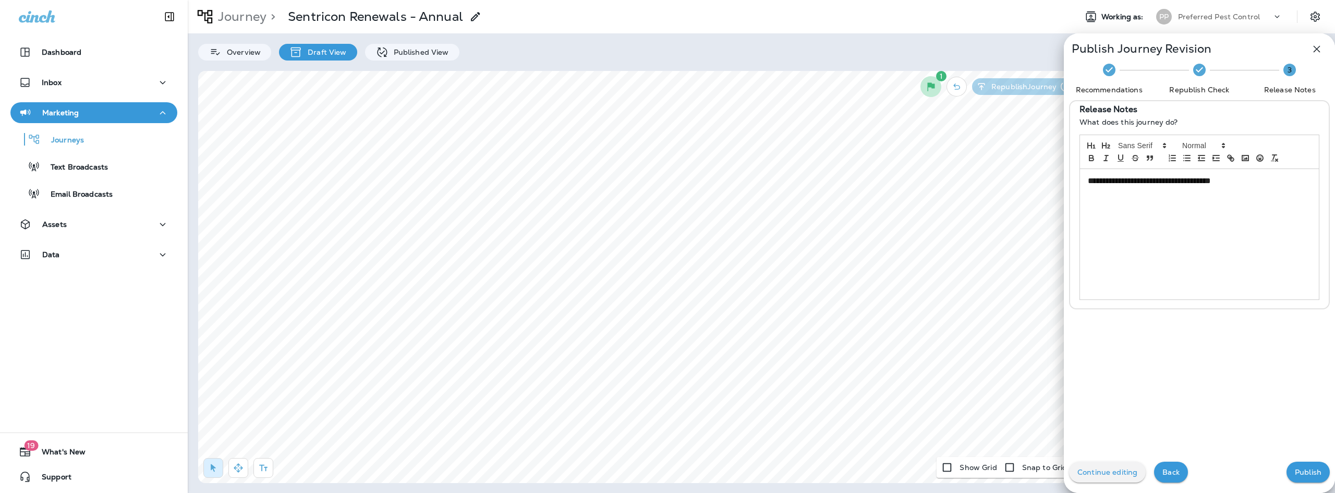
click at [1306, 468] on p "Publish" at bounding box center [1307, 472] width 27 height 8
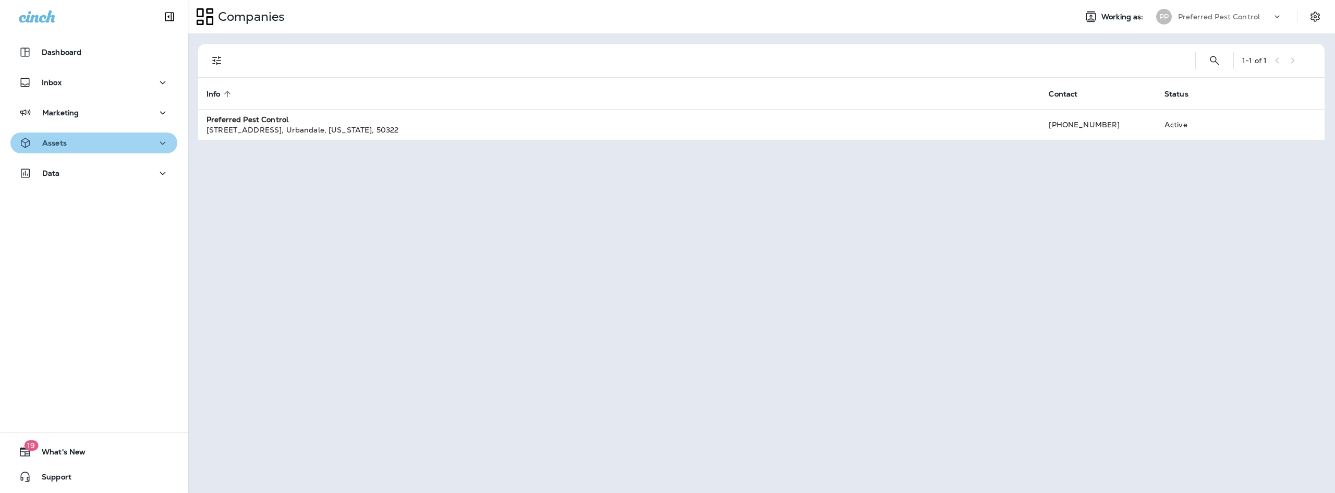
click at [121, 137] on div "Assets" at bounding box center [94, 143] width 150 height 13
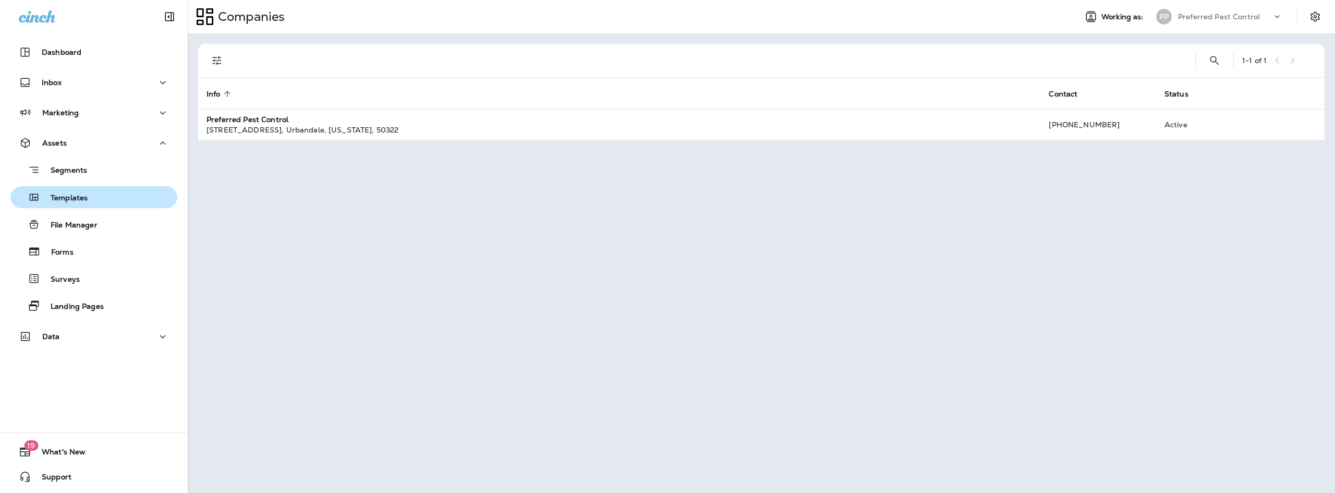
click at [80, 201] on p "Templates" at bounding box center [63, 198] width 47 height 10
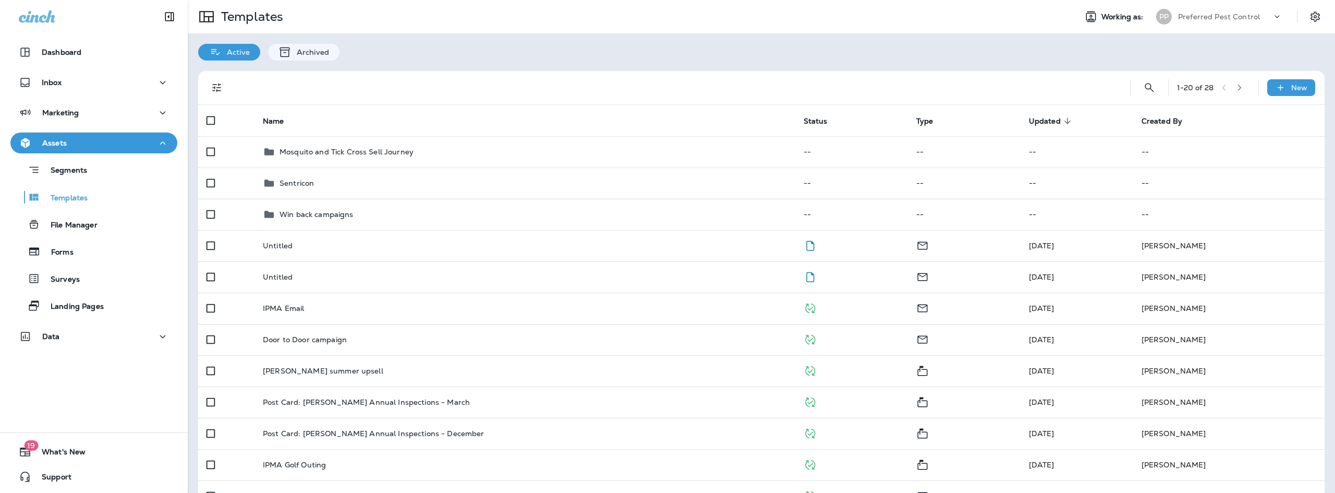
click at [1236, 85] on icon "button" at bounding box center [1238, 87] width 7 height 7
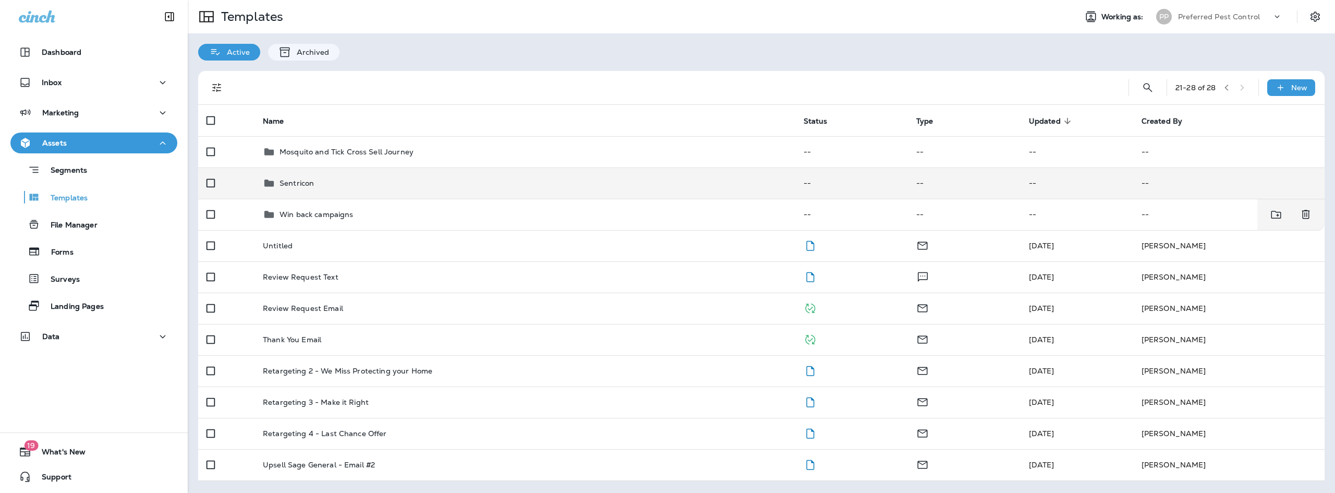
click at [309, 190] on td "Sentricon" at bounding box center [524, 182] width 541 height 31
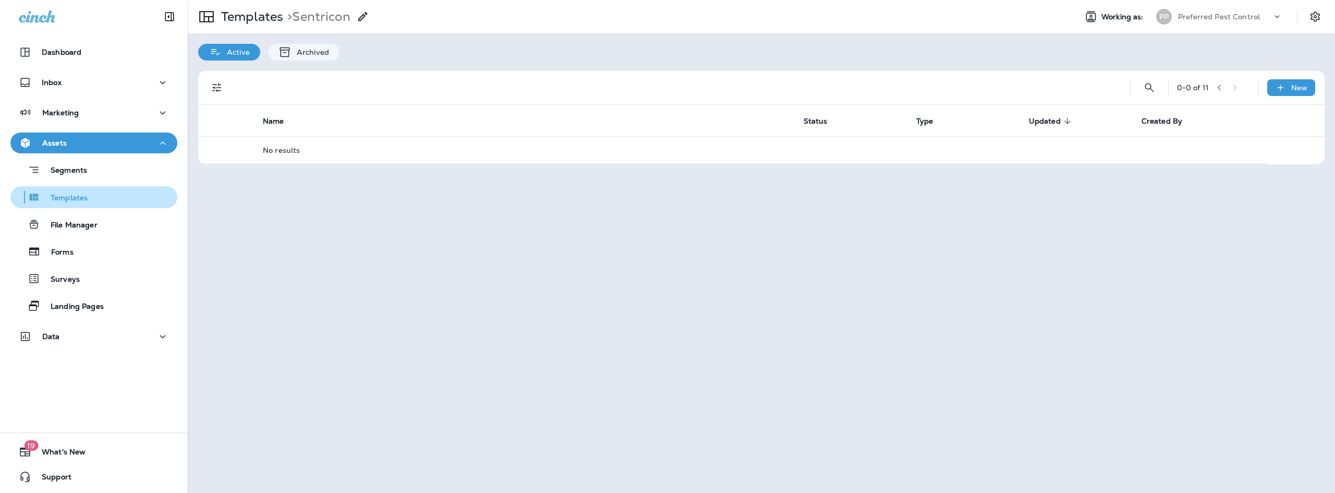
click at [57, 202] on p "Templates" at bounding box center [63, 198] width 47 height 10
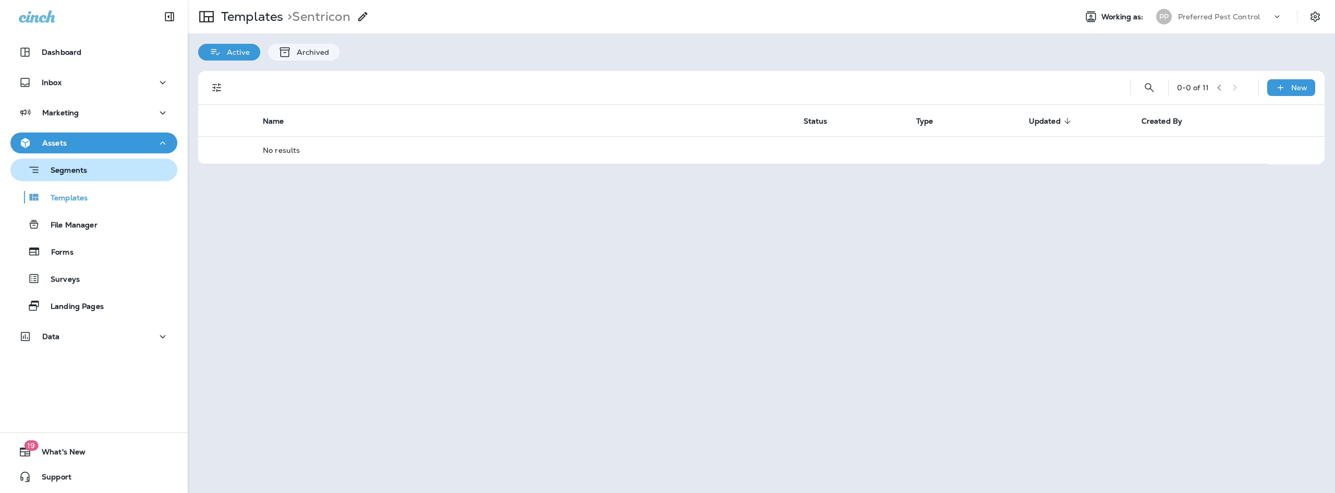
click at [72, 164] on div "Segments" at bounding box center [51, 170] width 72 height 16
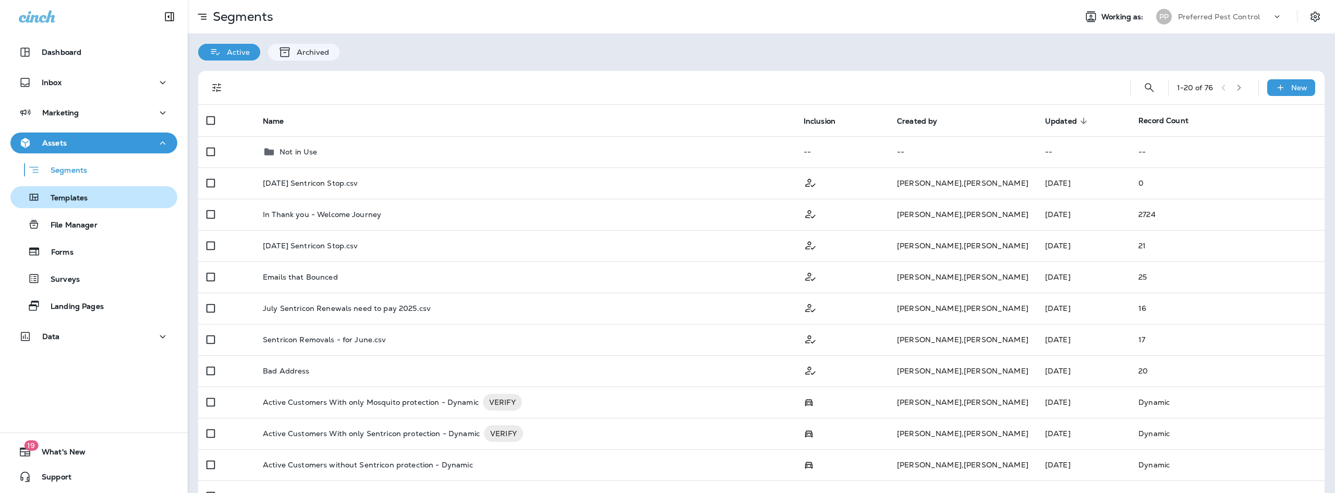
click at [72, 193] on p "Templates" at bounding box center [63, 198] width 47 height 10
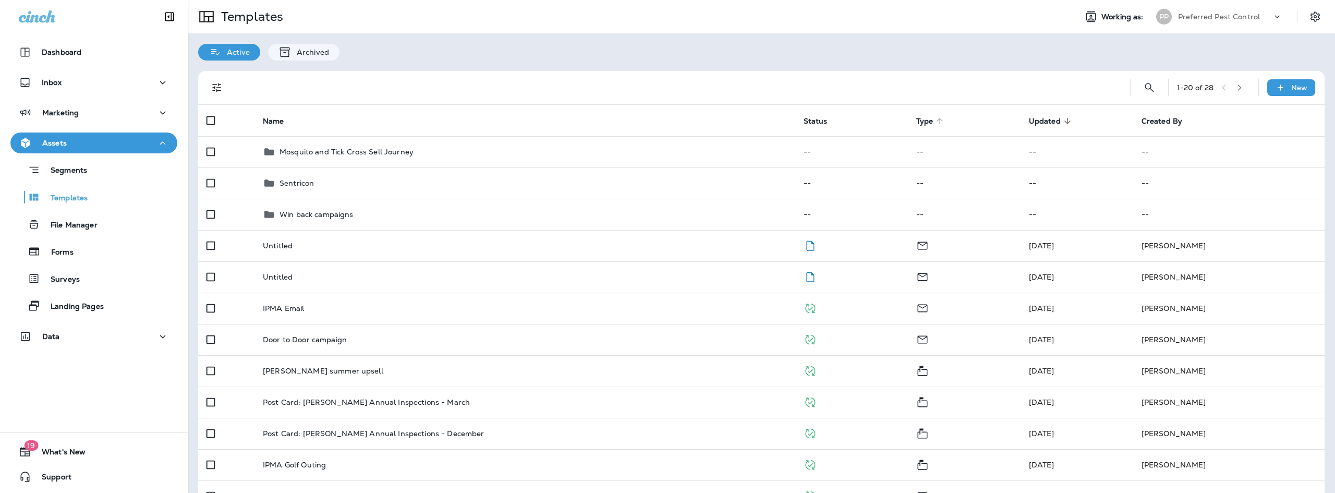
click at [926, 122] on span "Type" at bounding box center [924, 121] width 17 height 9
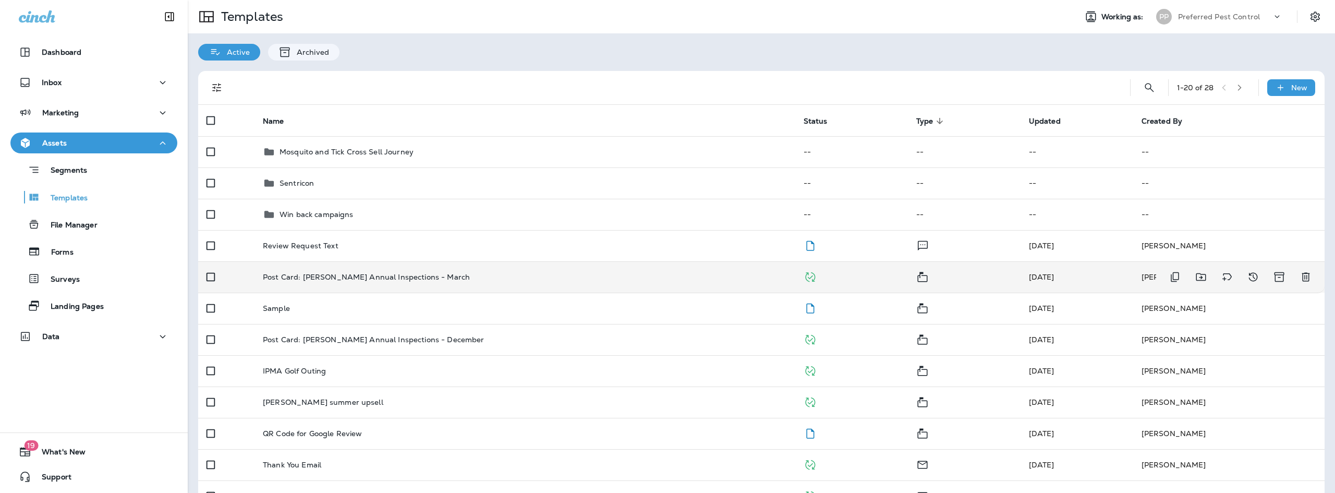
scroll to position [52, 0]
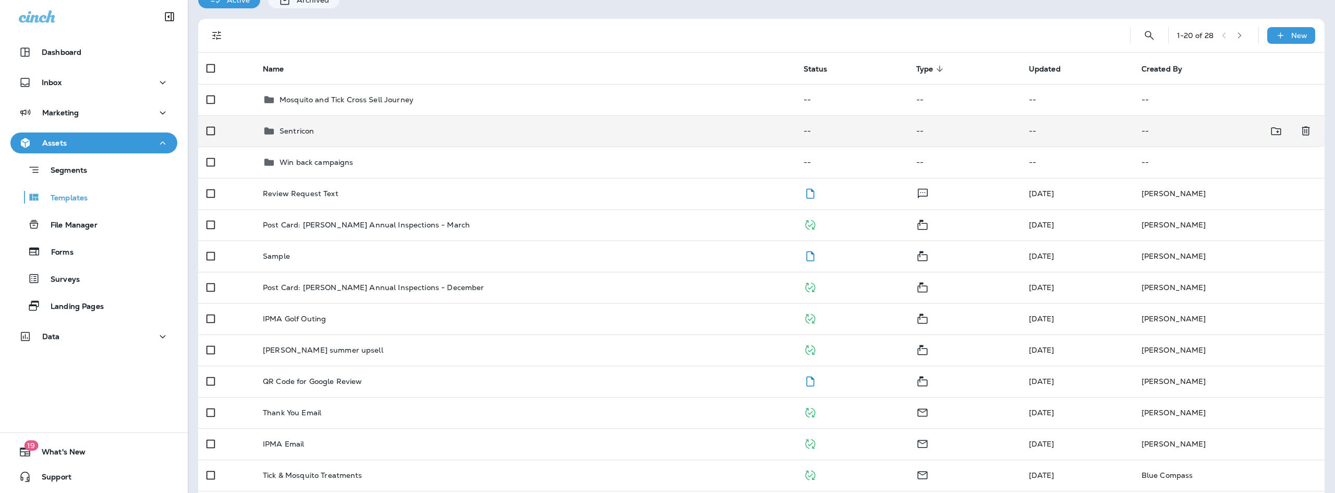
click at [305, 133] on p "Sentricon" at bounding box center [296, 131] width 34 height 8
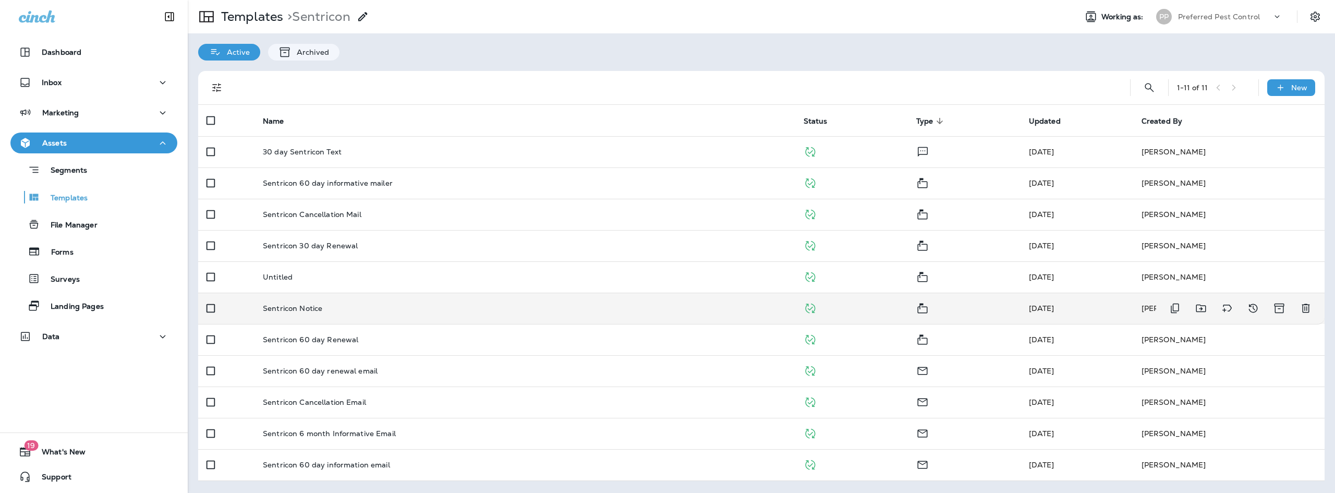
click at [393, 307] on div "Sentricon Notice" at bounding box center [525, 308] width 524 height 8
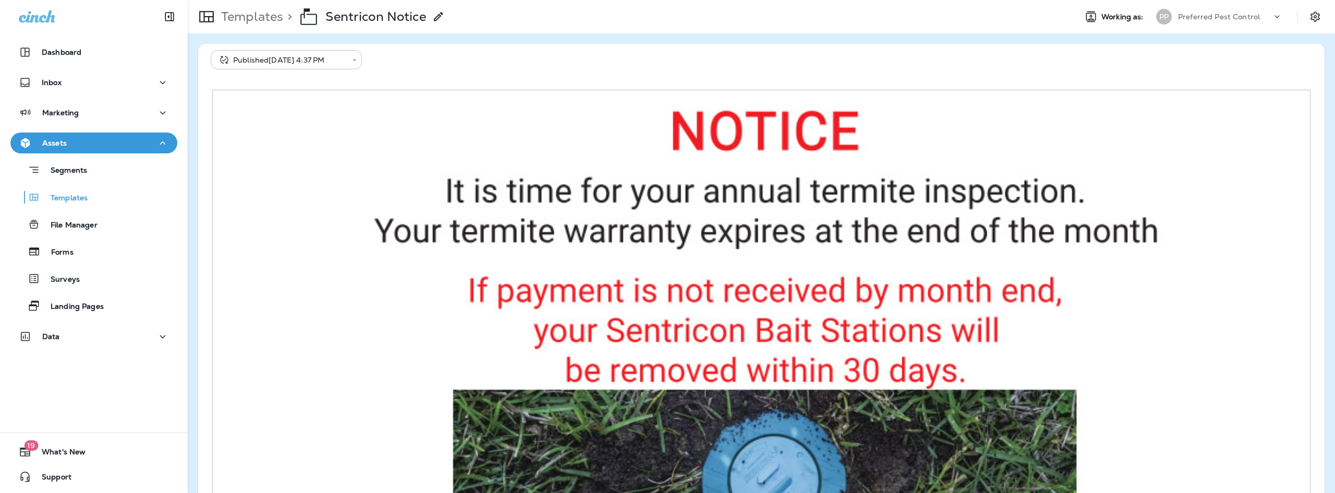
click at [338, 0] on body "**********" at bounding box center [667, 0] width 1335 height 0
click at [278, 87] on li "Draft" at bounding box center [286, 88] width 151 height 25
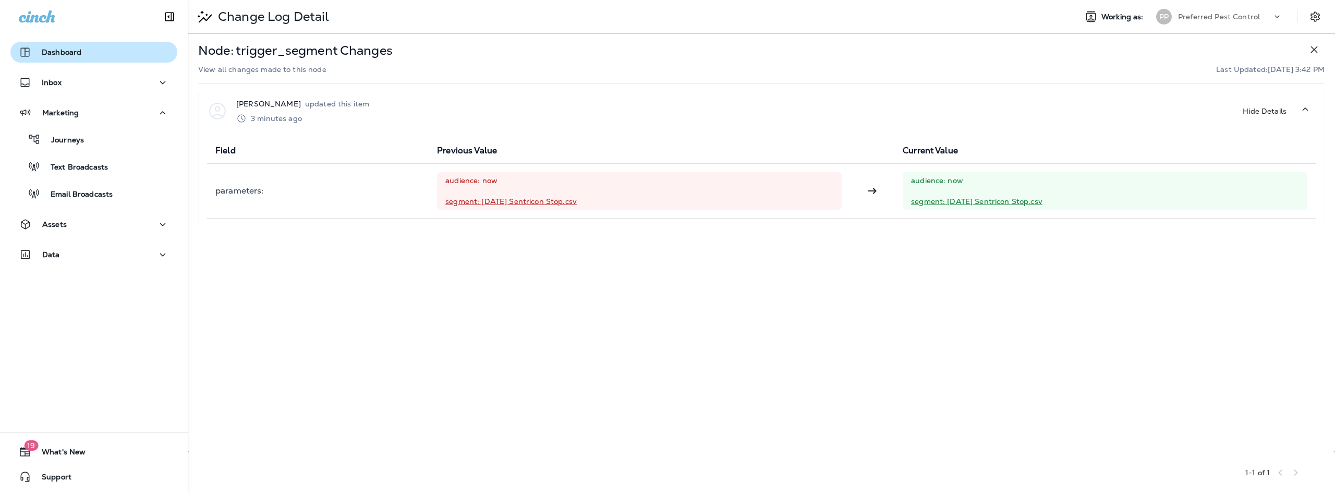
click at [71, 56] on p "Dashboard" at bounding box center [62, 52] width 40 height 8
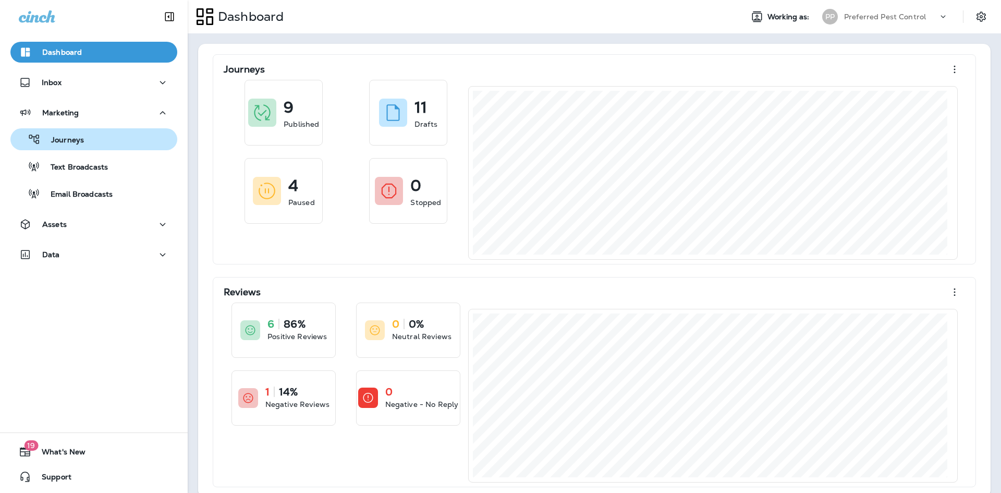
click at [91, 145] on div "Journeys" at bounding box center [94, 139] width 158 height 16
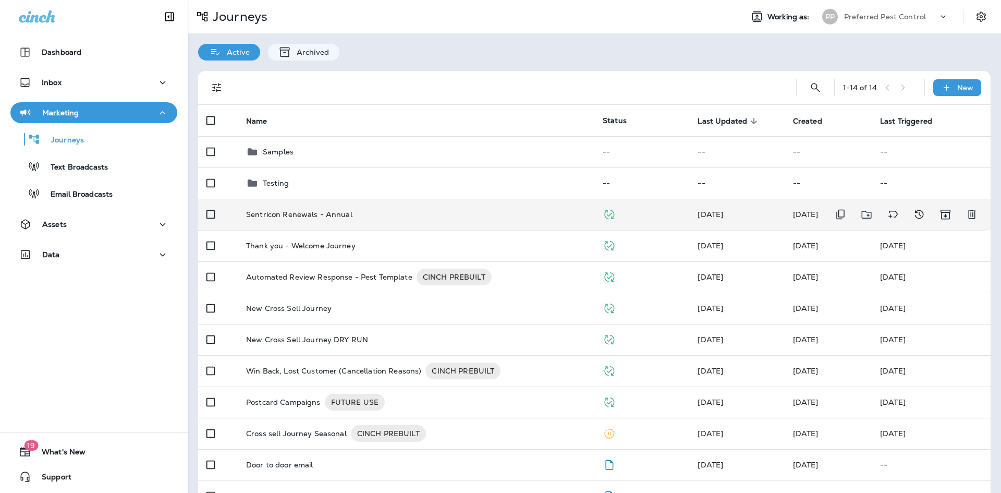
click at [322, 224] on td "Sentricon Renewals - Annual" at bounding box center [416, 214] width 357 height 31
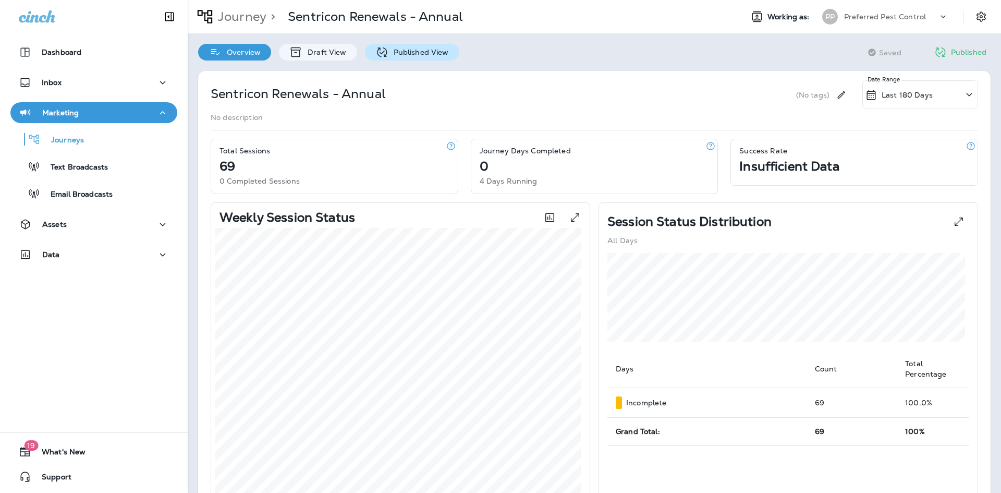
click at [437, 60] on div "Published View" at bounding box center [412, 52] width 94 height 17
